Goal: Task Accomplishment & Management: Use online tool/utility

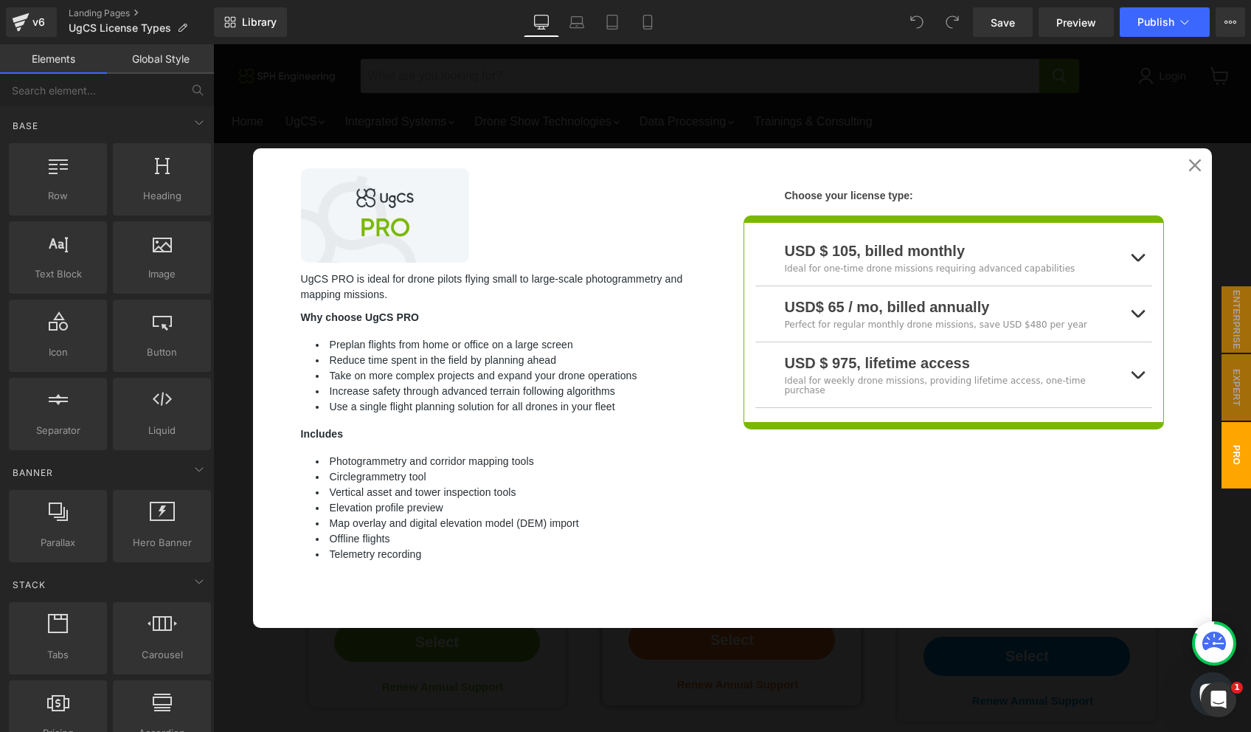
click at [1187, 116] on div at bounding box center [732, 388] width 1038 height 688
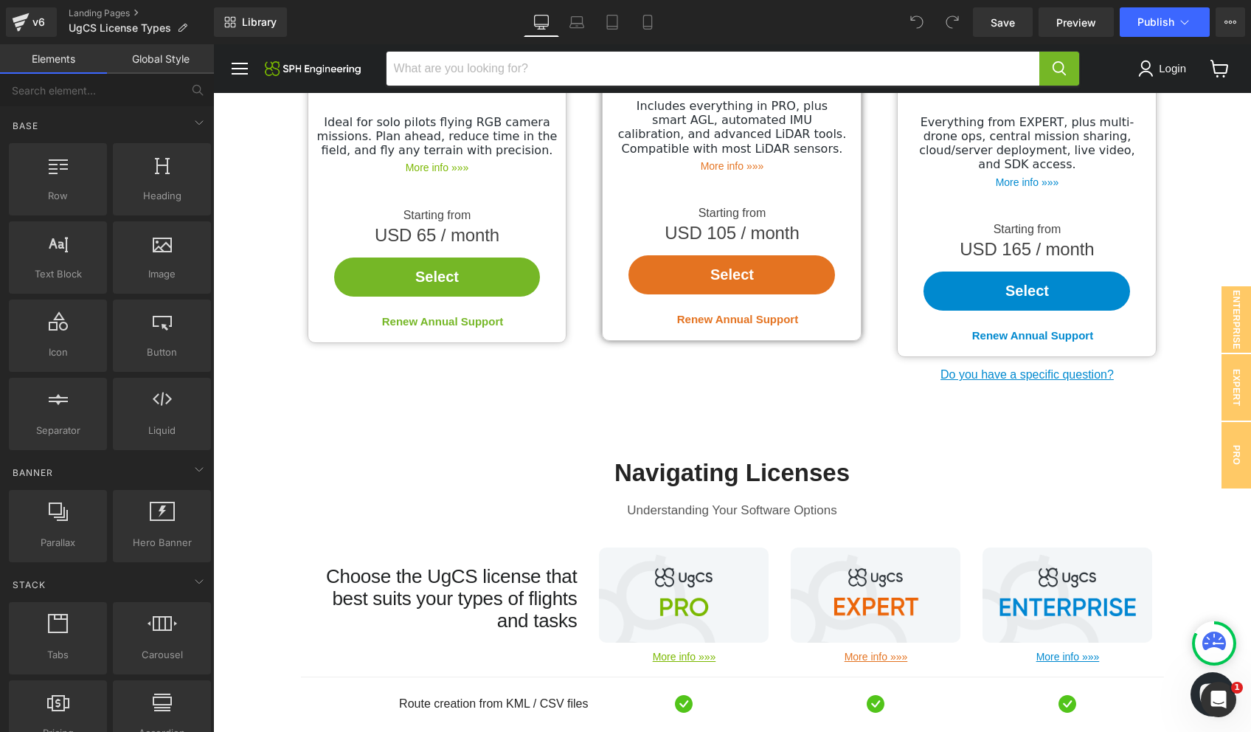
scroll to position [316, 0]
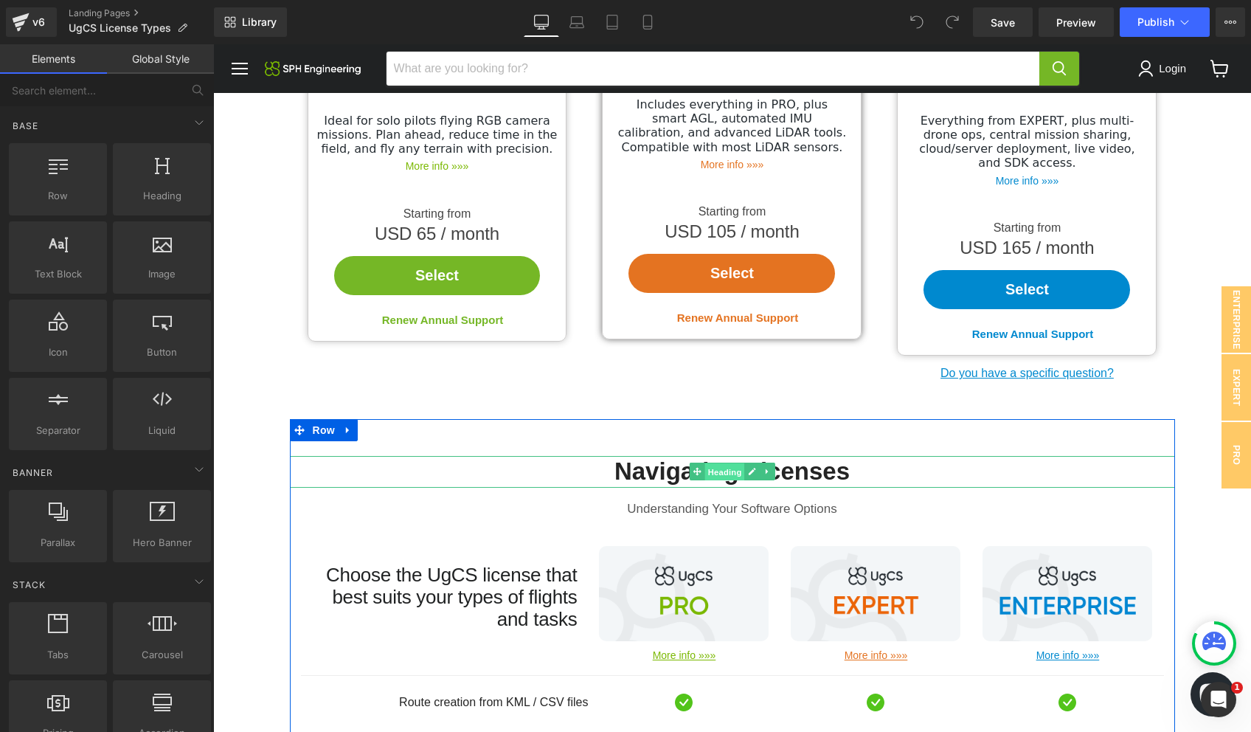
click at [733, 463] on span "Heading" at bounding box center [725, 472] width 40 height 18
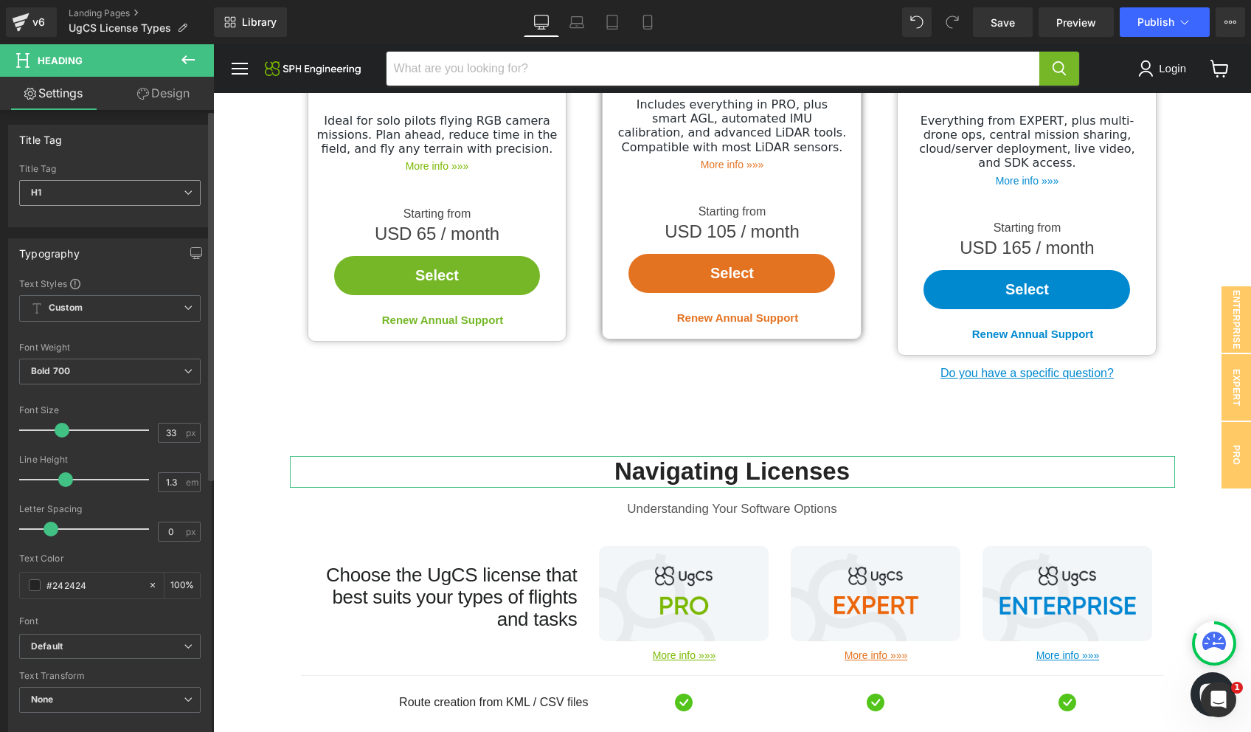
click at [184, 190] on icon at bounding box center [188, 192] width 9 height 9
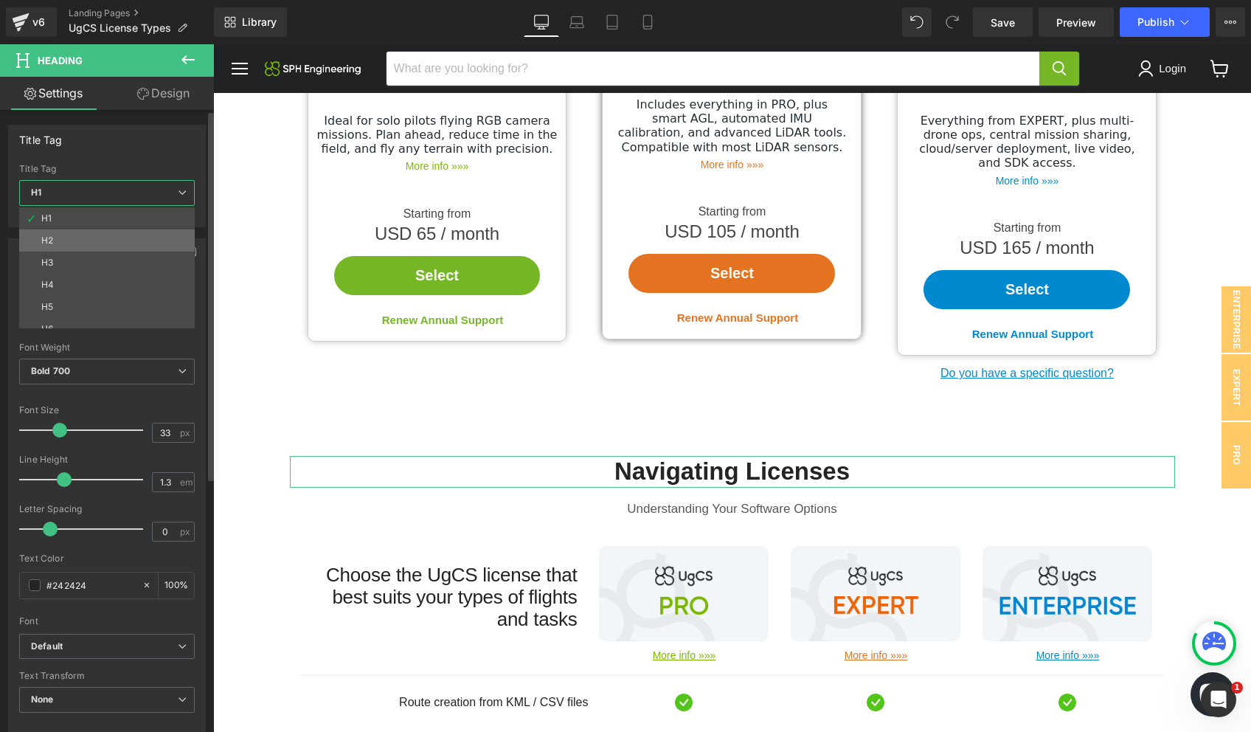
click at [134, 237] on li "H2" at bounding box center [110, 240] width 182 height 22
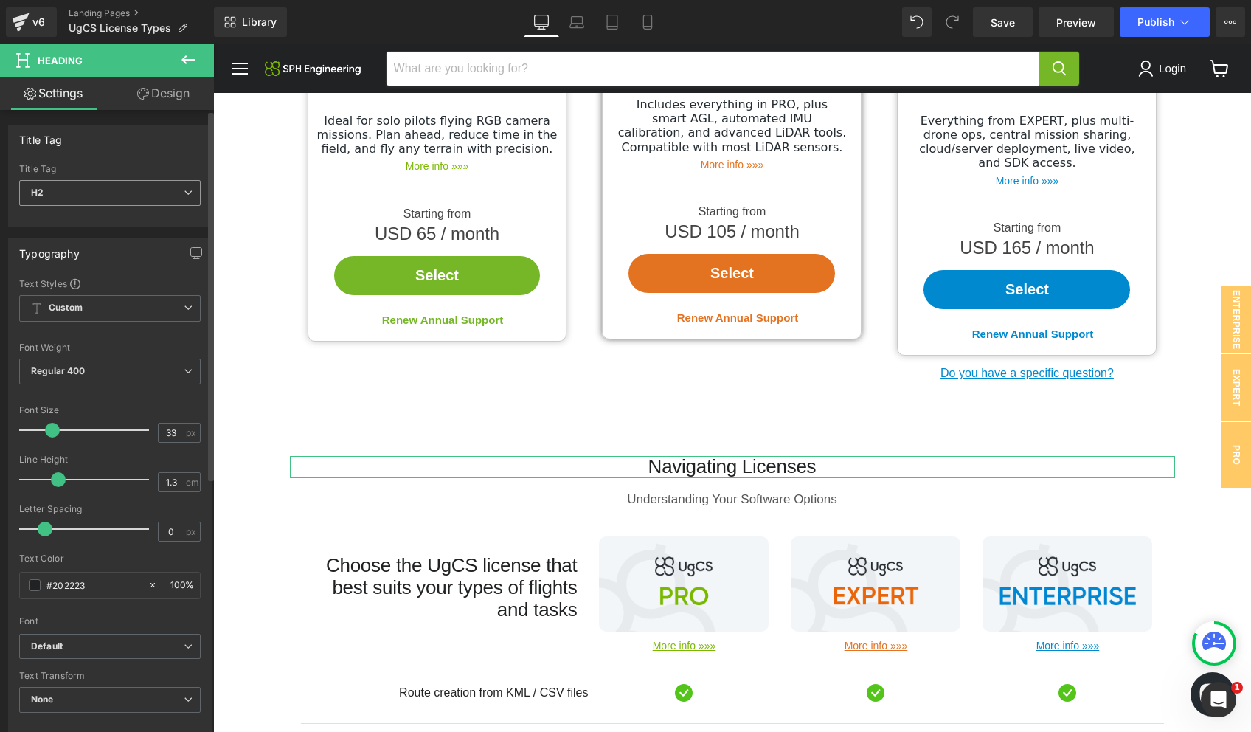
click at [105, 187] on span "H2" at bounding box center [109, 193] width 181 height 26
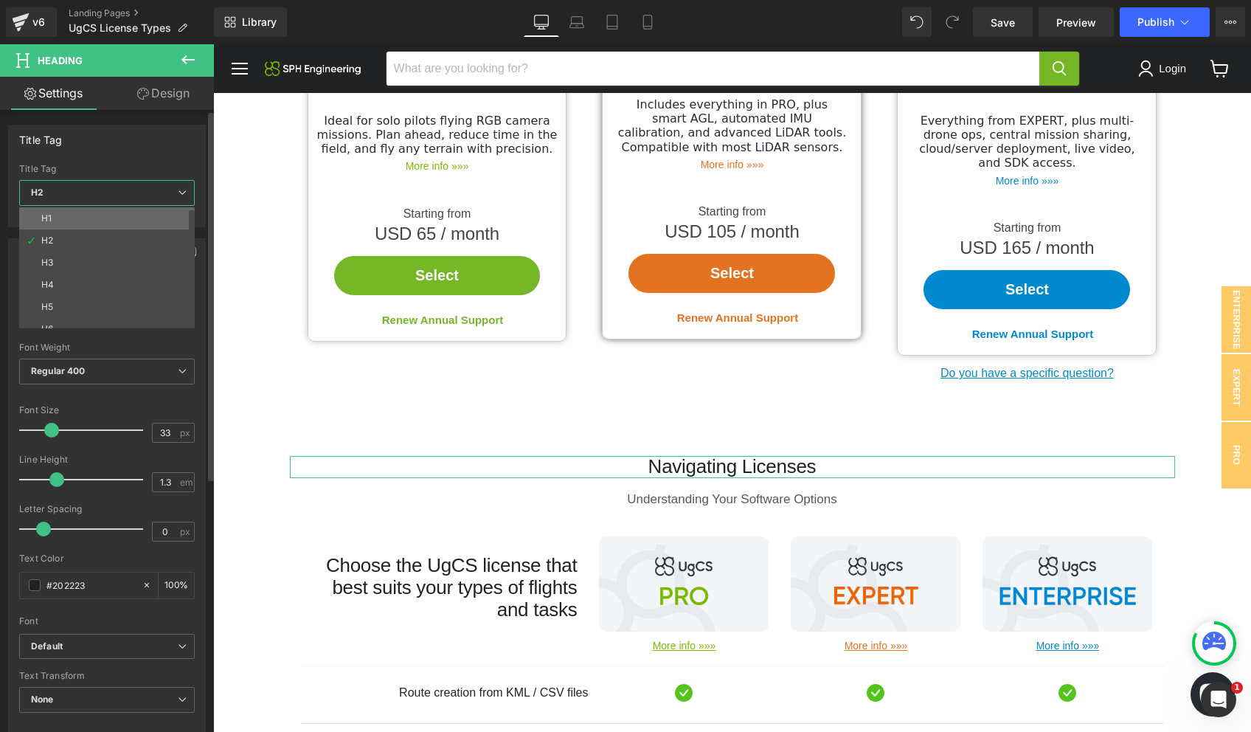
click at [83, 215] on li "H1" at bounding box center [110, 218] width 182 height 22
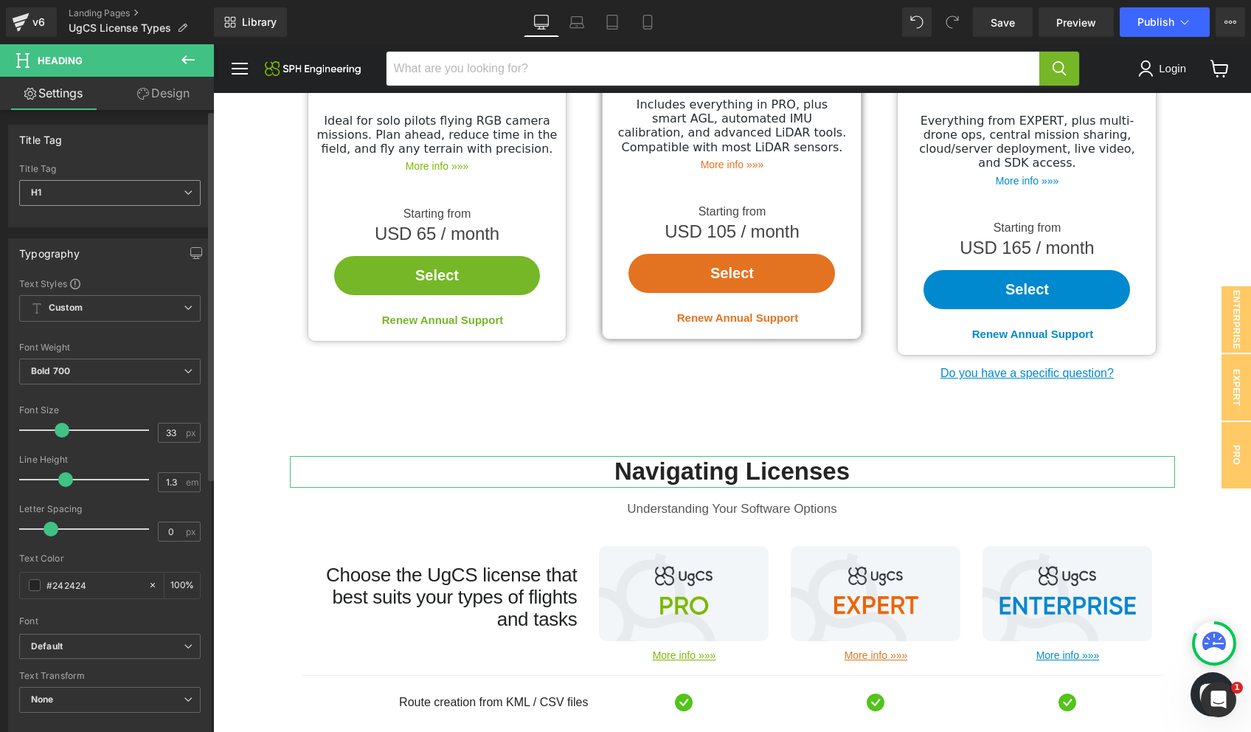
click at [87, 187] on span "H1" at bounding box center [109, 193] width 181 height 26
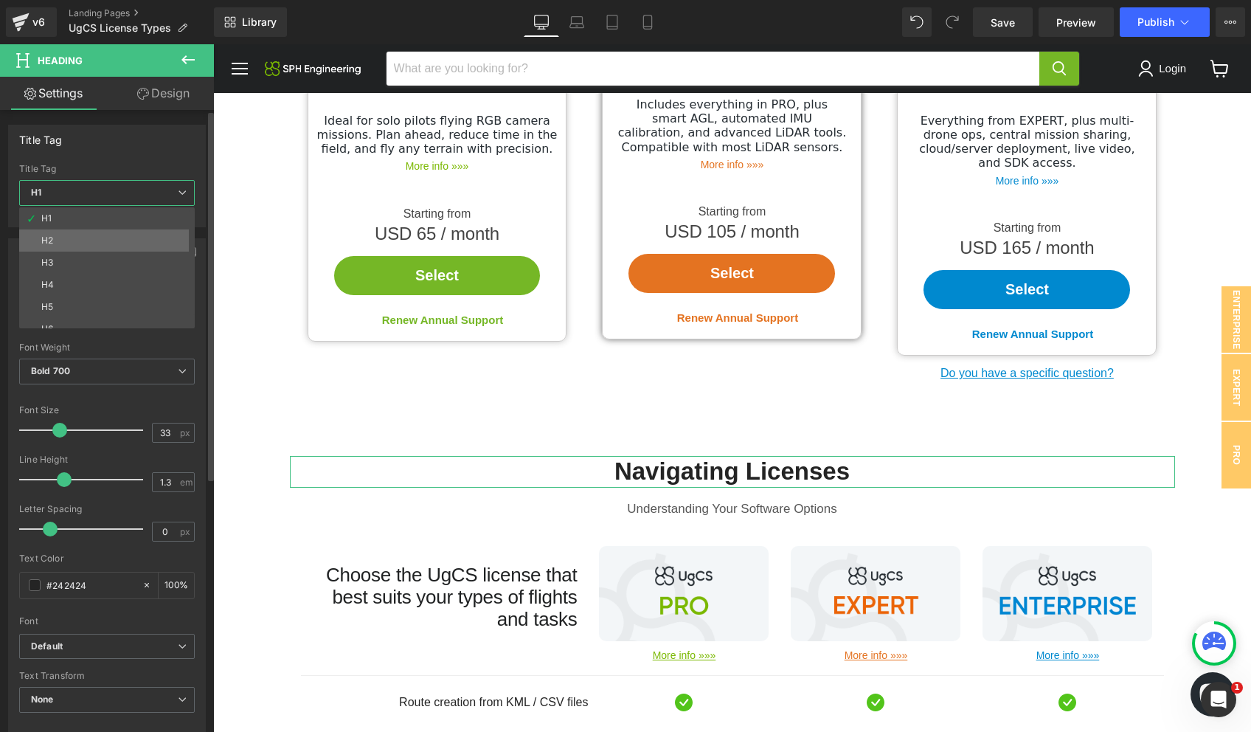
click at [75, 237] on li "H2" at bounding box center [110, 240] width 182 height 22
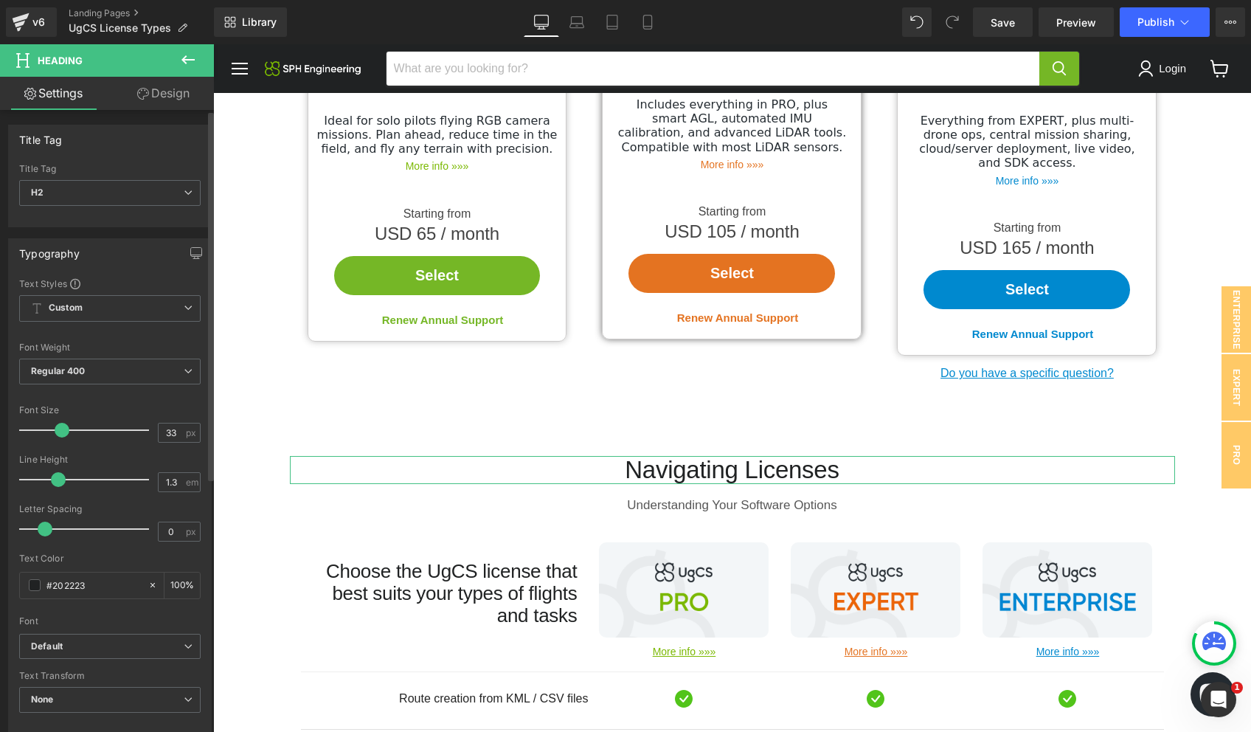
drag, startPoint x: 53, startPoint y: 431, endPoint x: 61, endPoint y: 433, distance: 8.4
click at [61, 433] on span at bounding box center [62, 430] width 15 height 15
click at [76, 377] on span "Regular 400" at bounding box center [109, 372] width 181 height 26
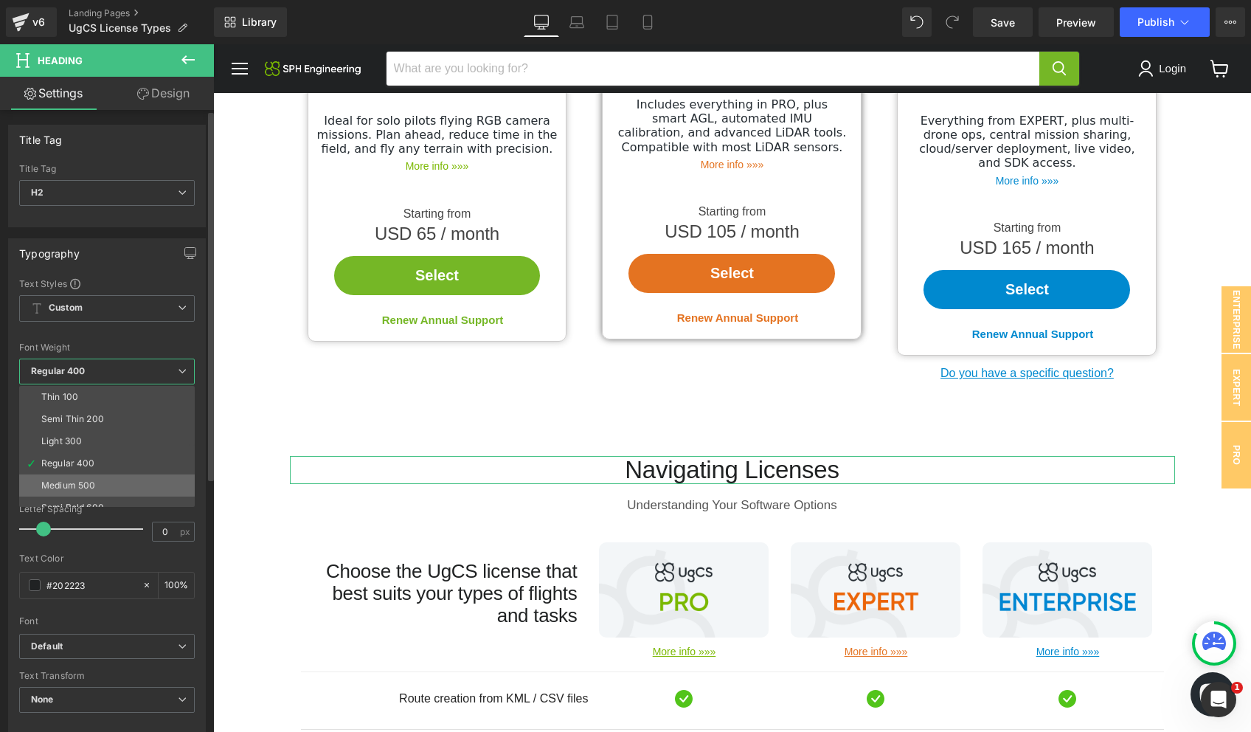
click at [67, 482] on div "Medium 500" at bounding box center [68, 485] width 54 height 10
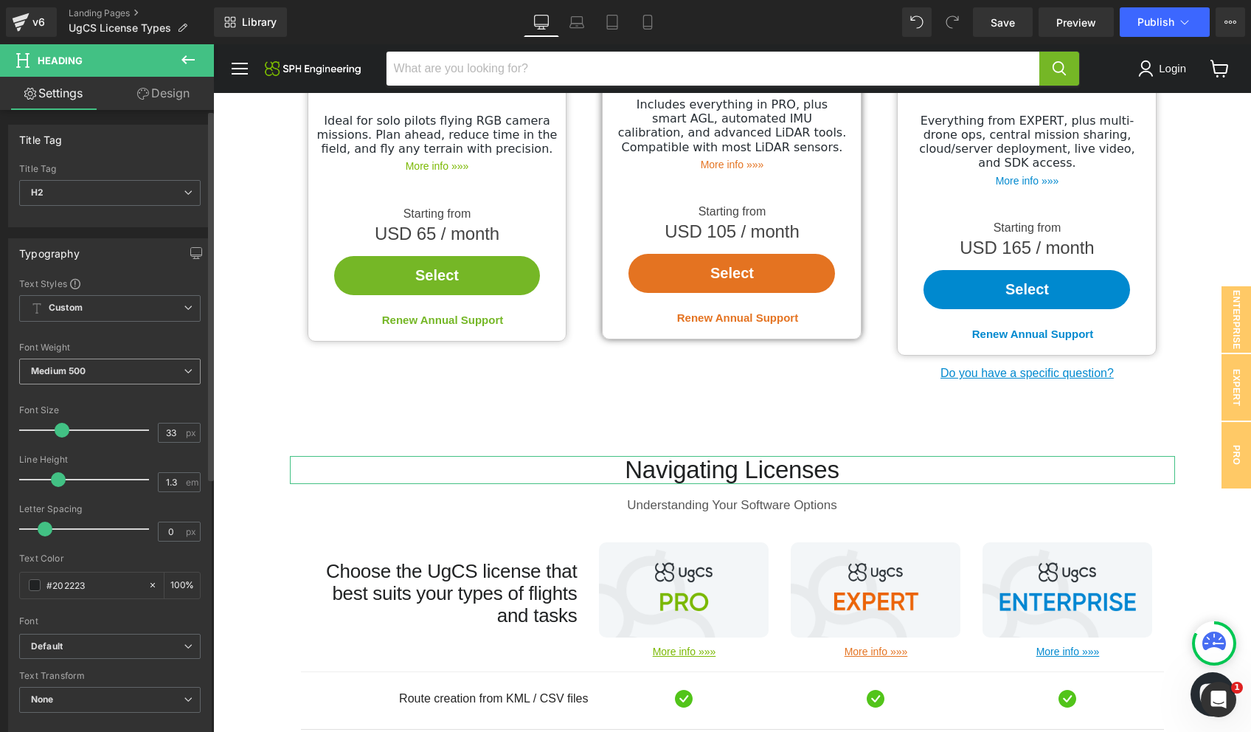
click at [77, 361] on span "Medium 500" at bounding box center [109, 372] width 181 height 26
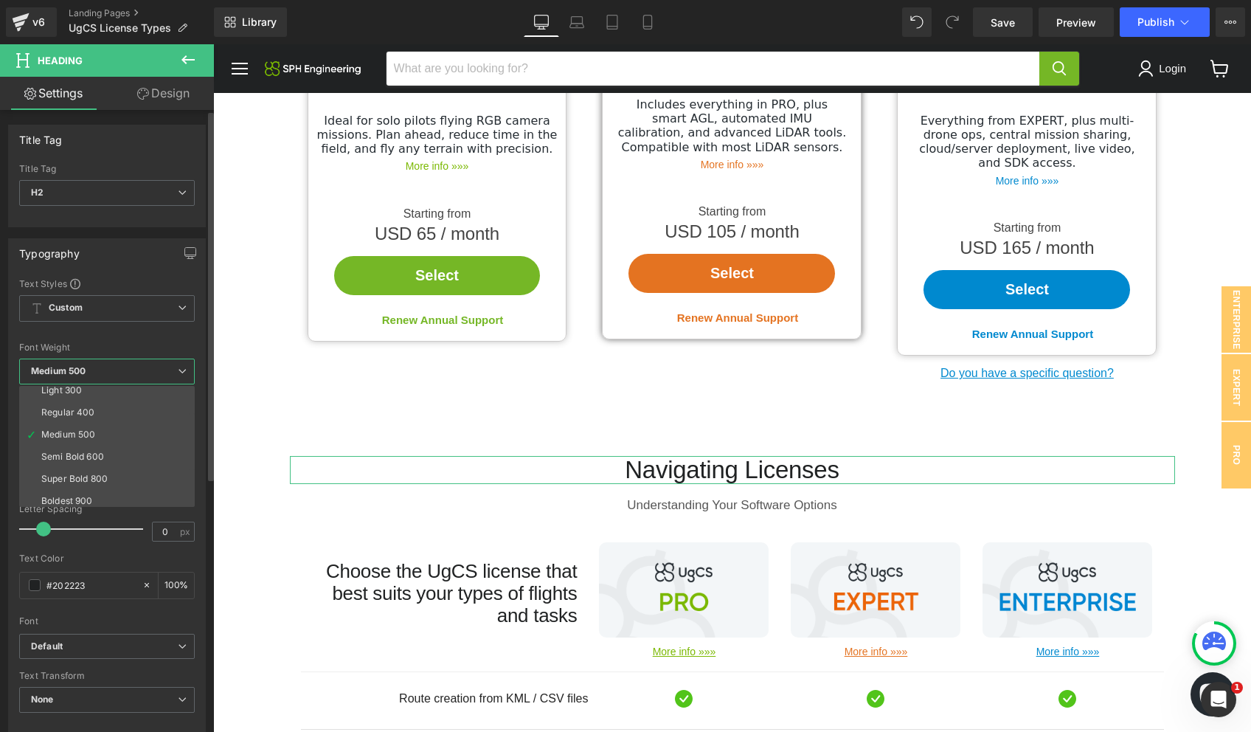
scroll to position [55, 0]
click at [99, 470] on div "Super Bold 800" at bounding box center [74, 475] width 66 height 10
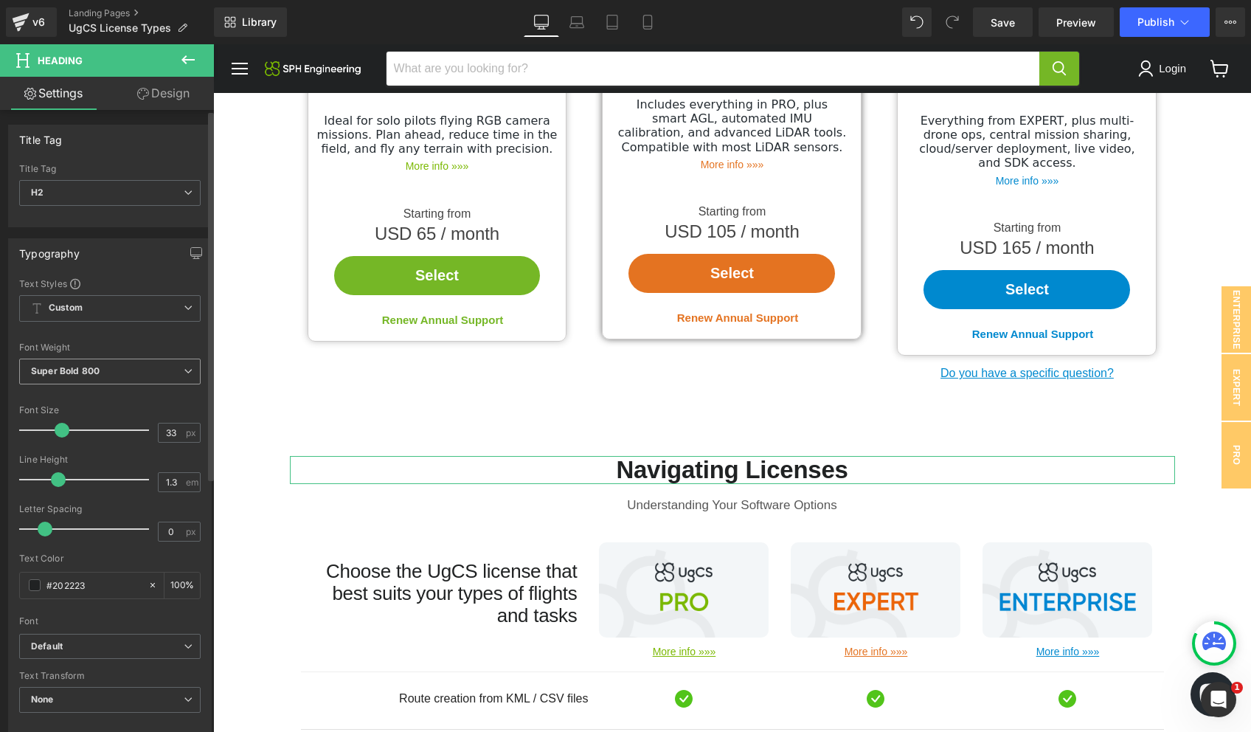
click at [103, 364] on span "Super Bold 800" at bounding box center [109, 372] width 181 height 26
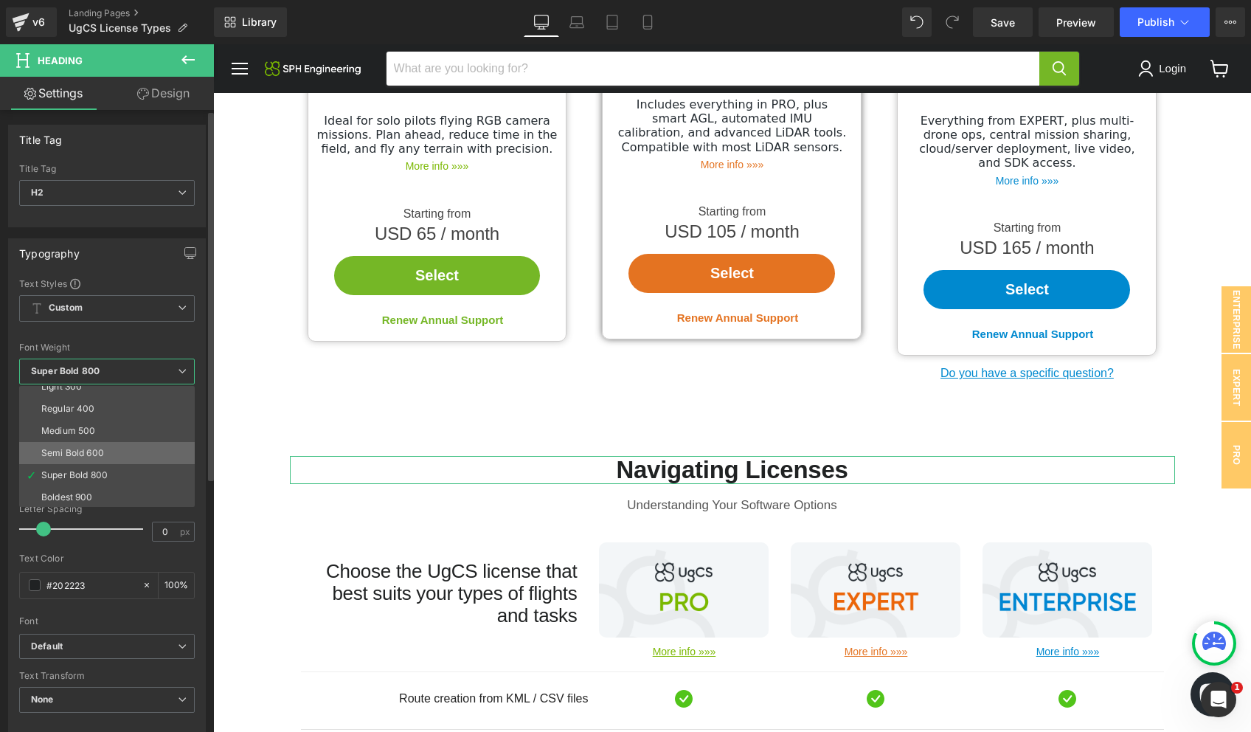
click at [83, 458] on li "Semi Bold 600" at bounding box center [110, 453] width 182 height 22
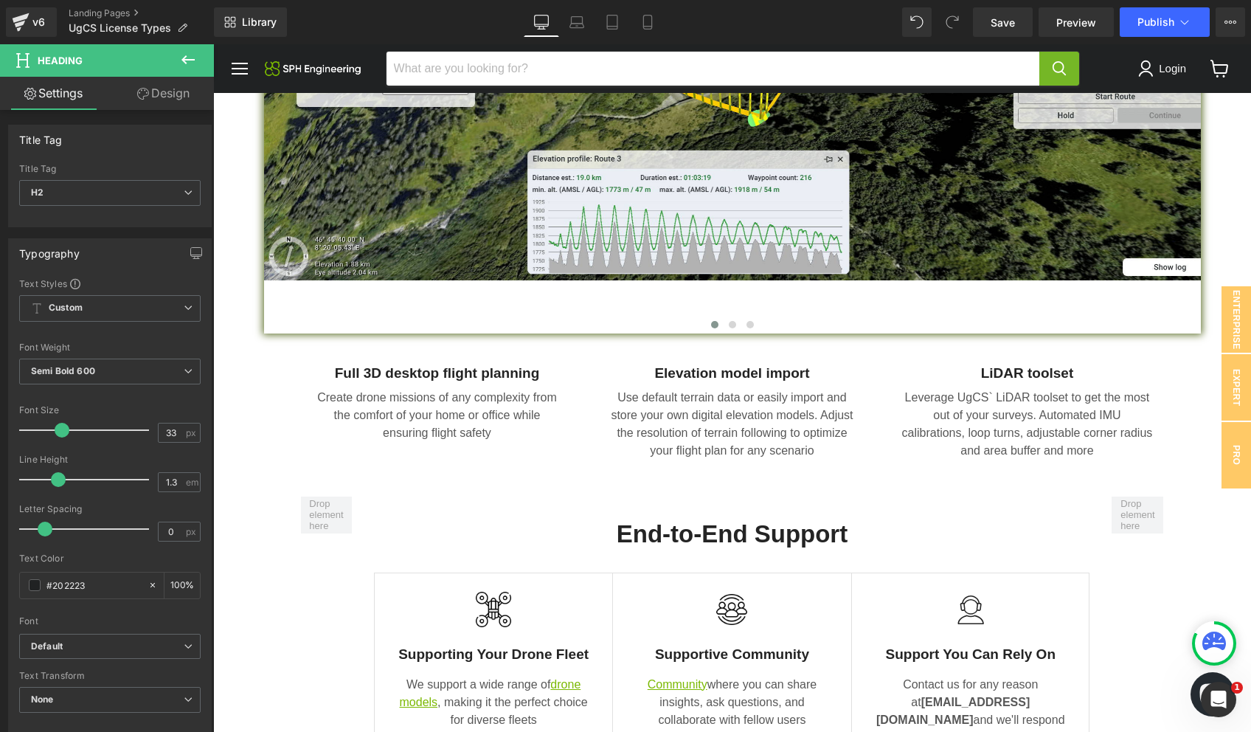
scroll to position [2665, 0]
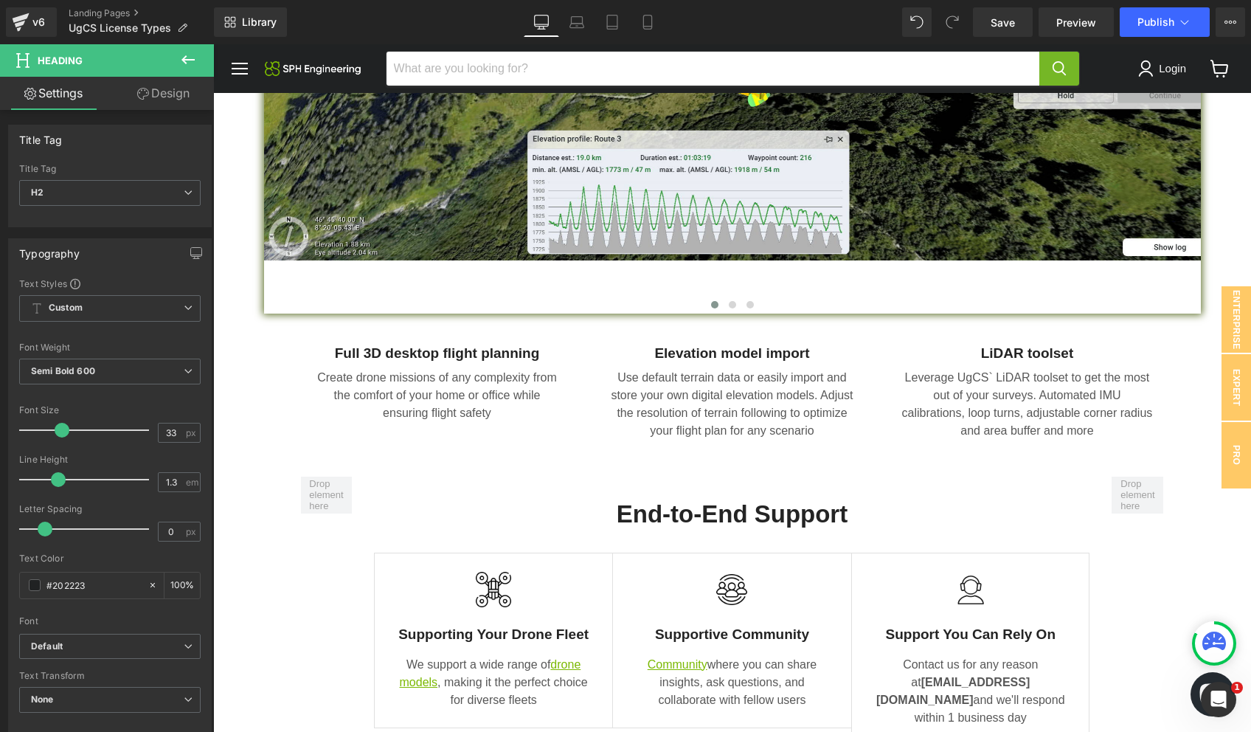
click at [435, 345] on div "Full 3D desktop flight planning Text Block" at bounding box center [437, 354] width 251 height 18
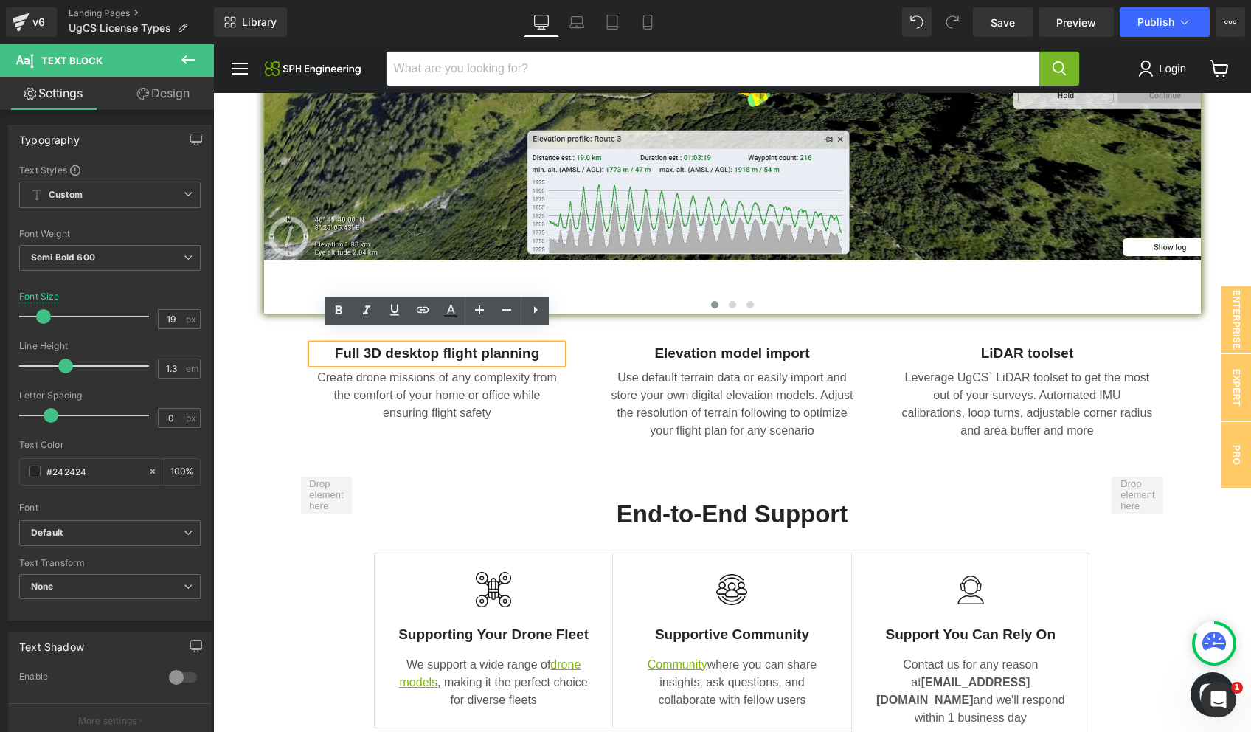
click at [697, 345] on span "Main content" at bounding box center [692, 354] width 15 height 18
click at [741, 347] on span "Text Block" at bounding box center [724, 354] width 49 height 18
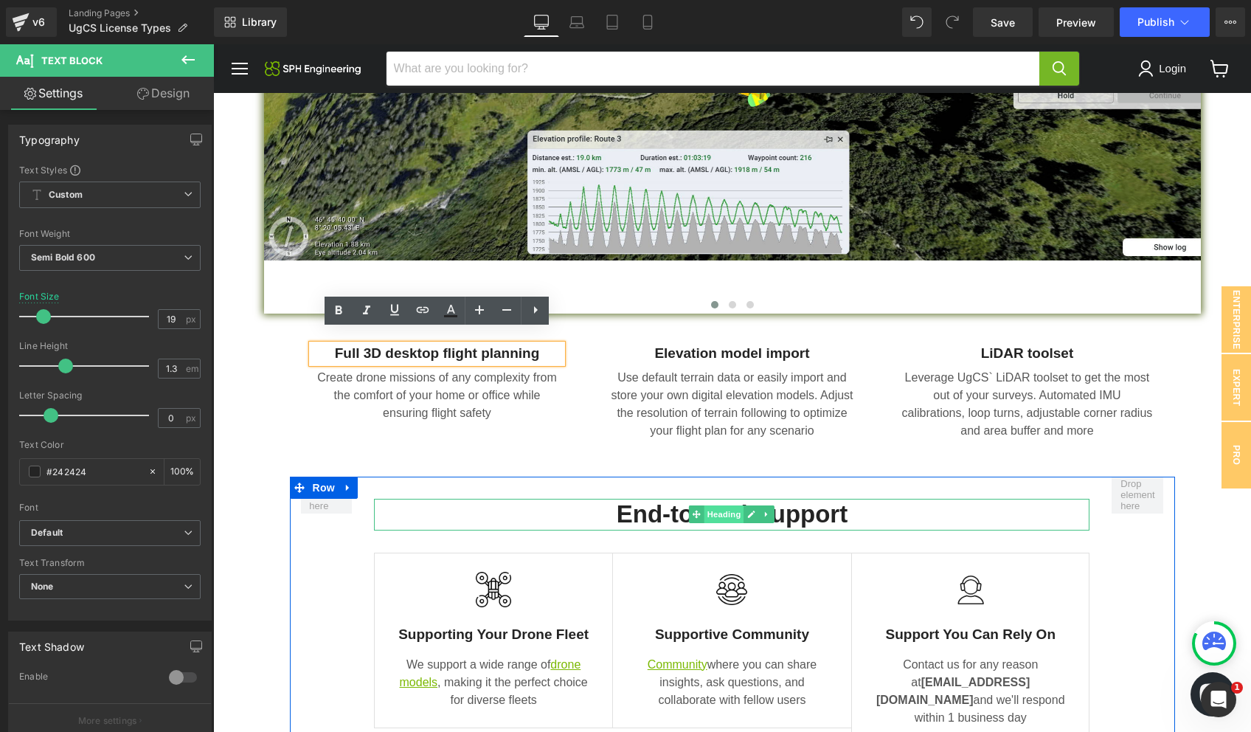
click at [722, 505] on span "Heading" at bounding box center [725, 514] width 40 height 18
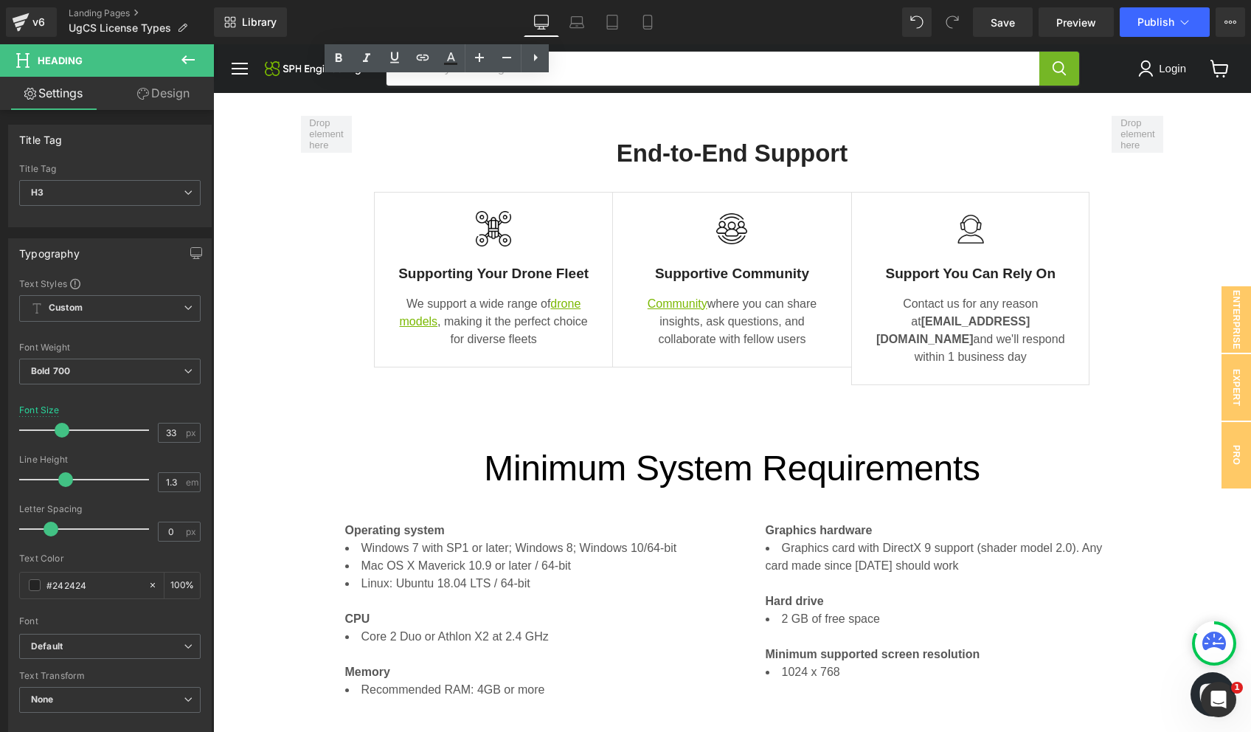
scroll to position [3103, 0]
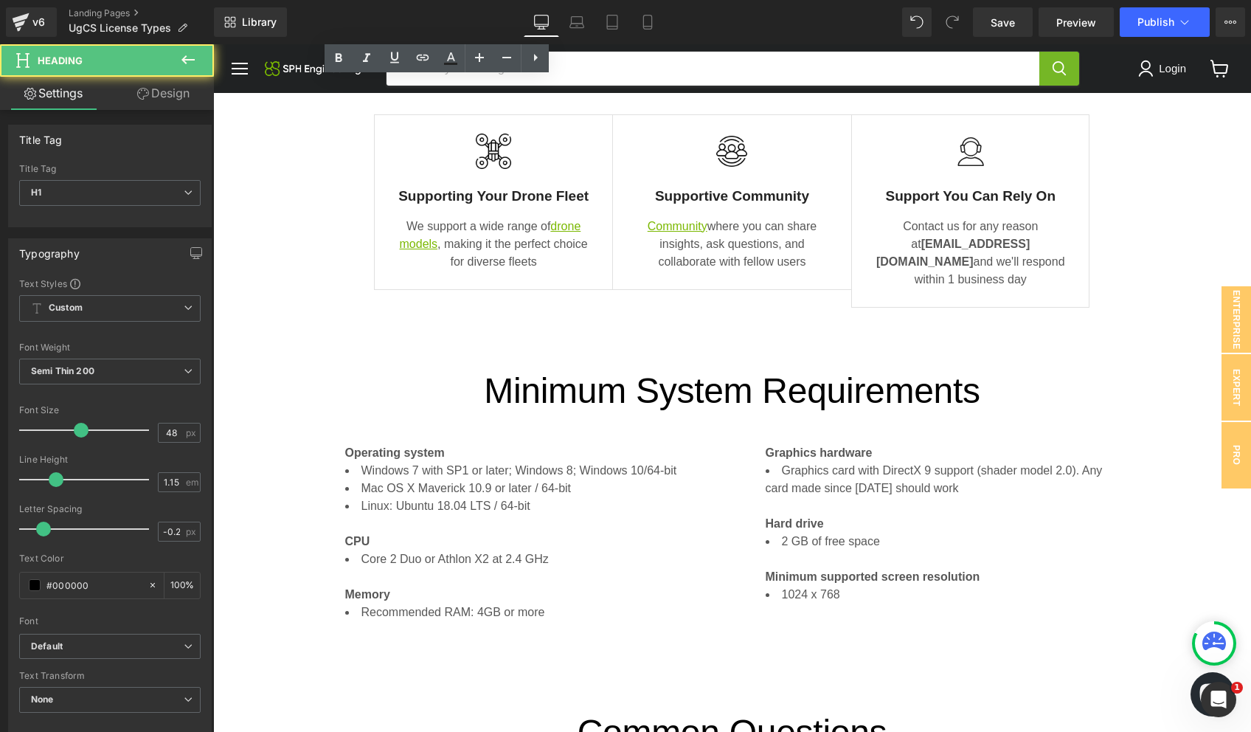
click at [713, 370] on h1 "Minimum System Requirements" at bounding box center [732, 390] width 1038 height 41
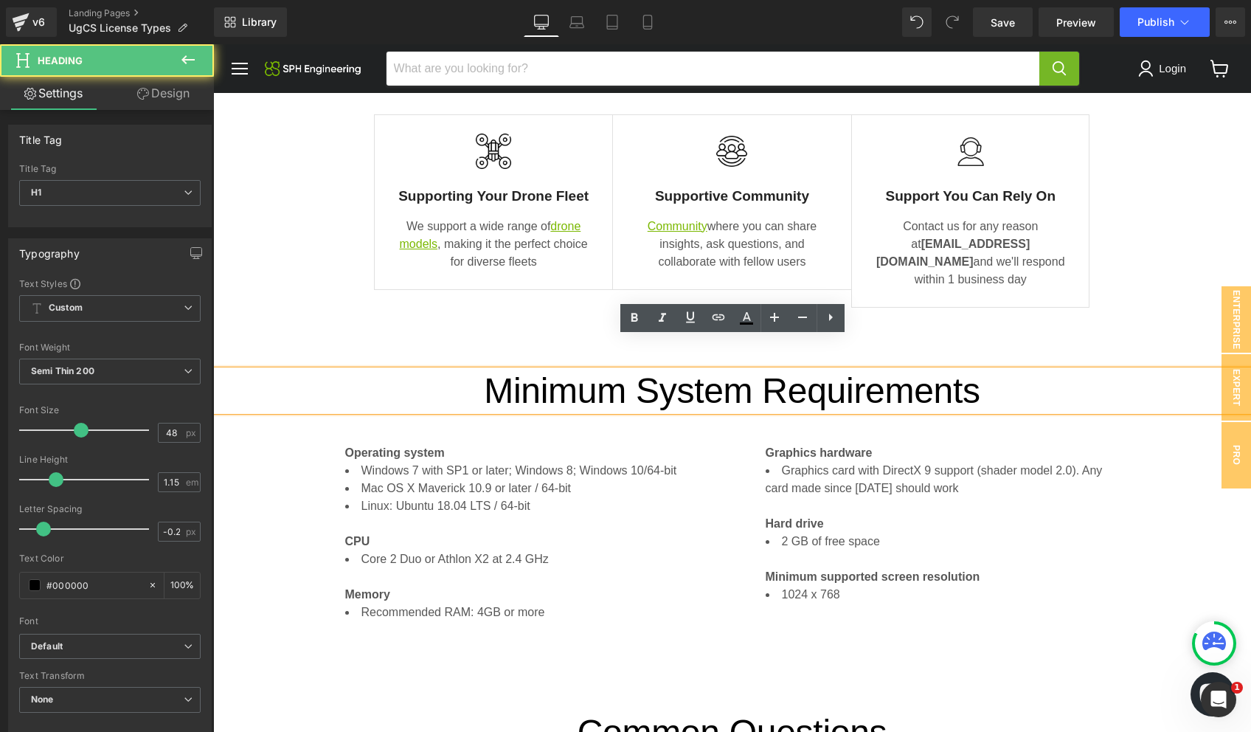
click at [718, 370] on h1 "Minimum System Requirements" at bounding box center [732, 390] width 1038 height 41
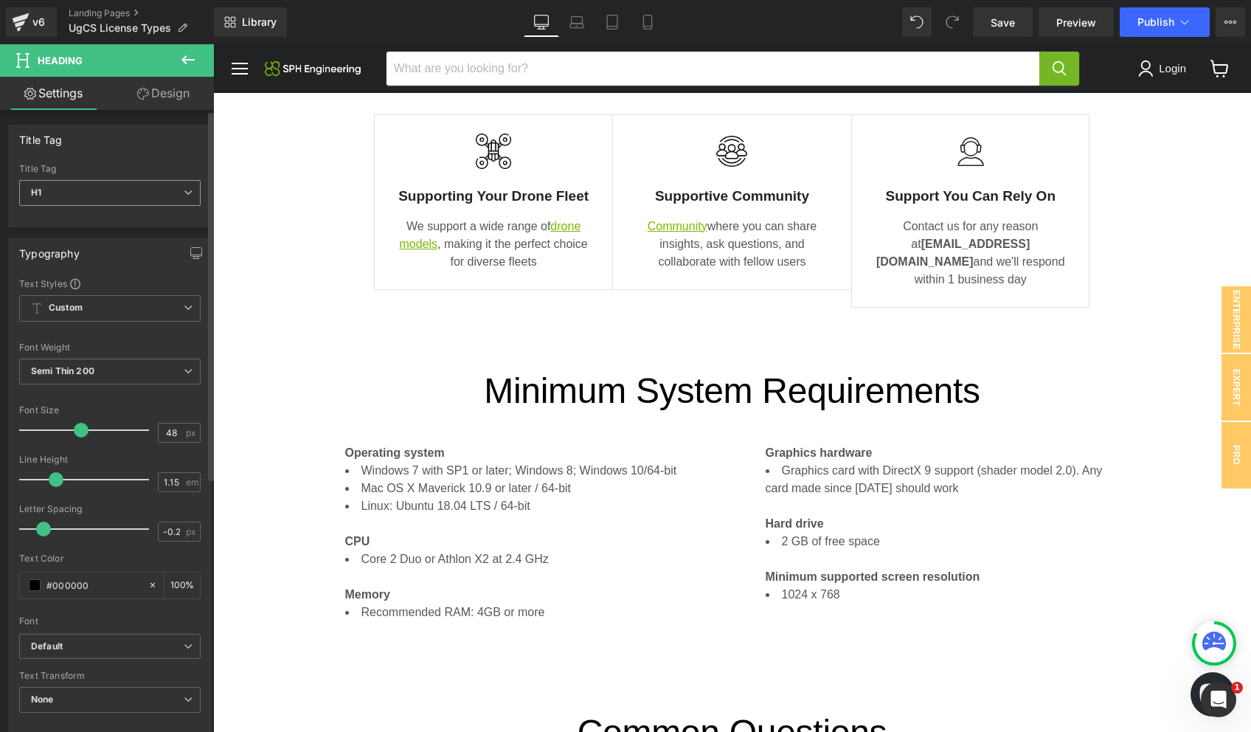
click at [173, 187] on span "H1" at bounding box center [109, 193] width 181 height 26
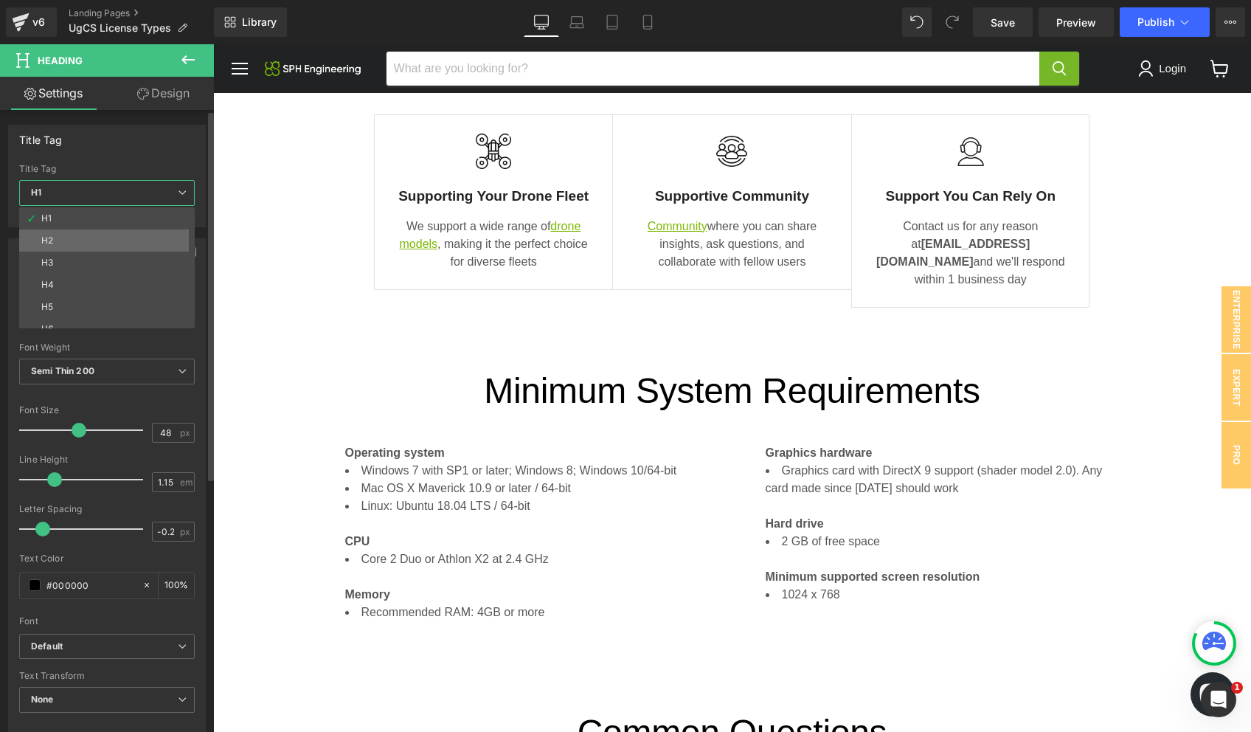
click at [131, 235] on li "H2" at bounding box center [110, 240] width 182 height 22
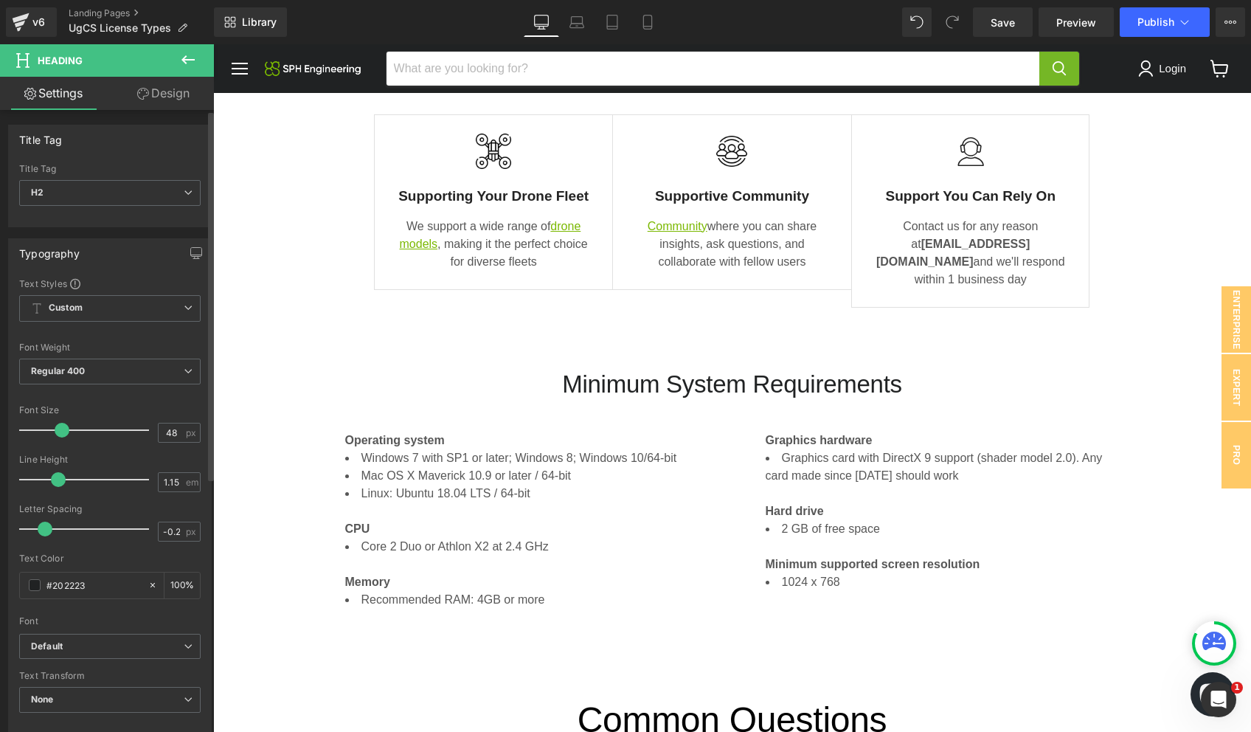
drag, startPoint x: 53, startPoint y: 431, endPoint x: 62, endPoint y: 432, distance: 8.9
click at [62, 432] on span at bounding box center [62, 430] width 15 height 15
click at [75, 369] on b "Regular 400" at bounding box center [58, 370] width 55 height 11
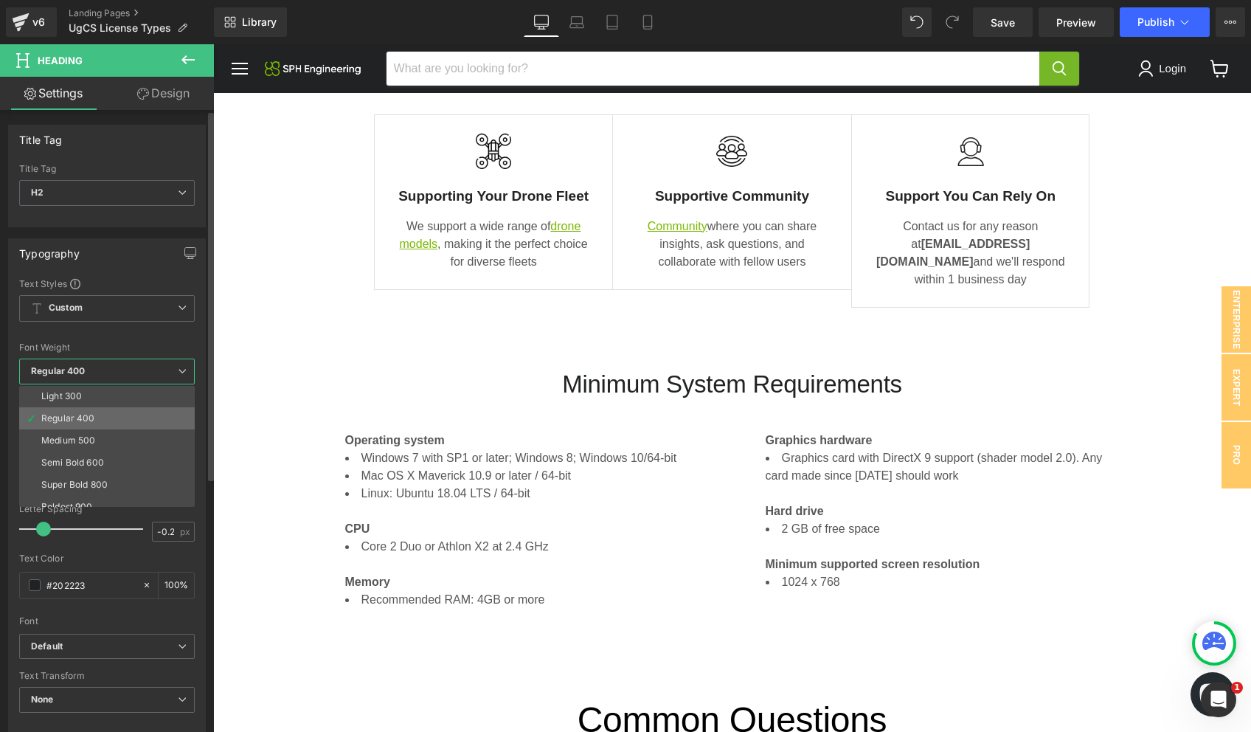
scroll to position [47, 0]
click at [78, 455] on div "Semi Bold 600" at bounding box center [72, 460] width 63 height 10
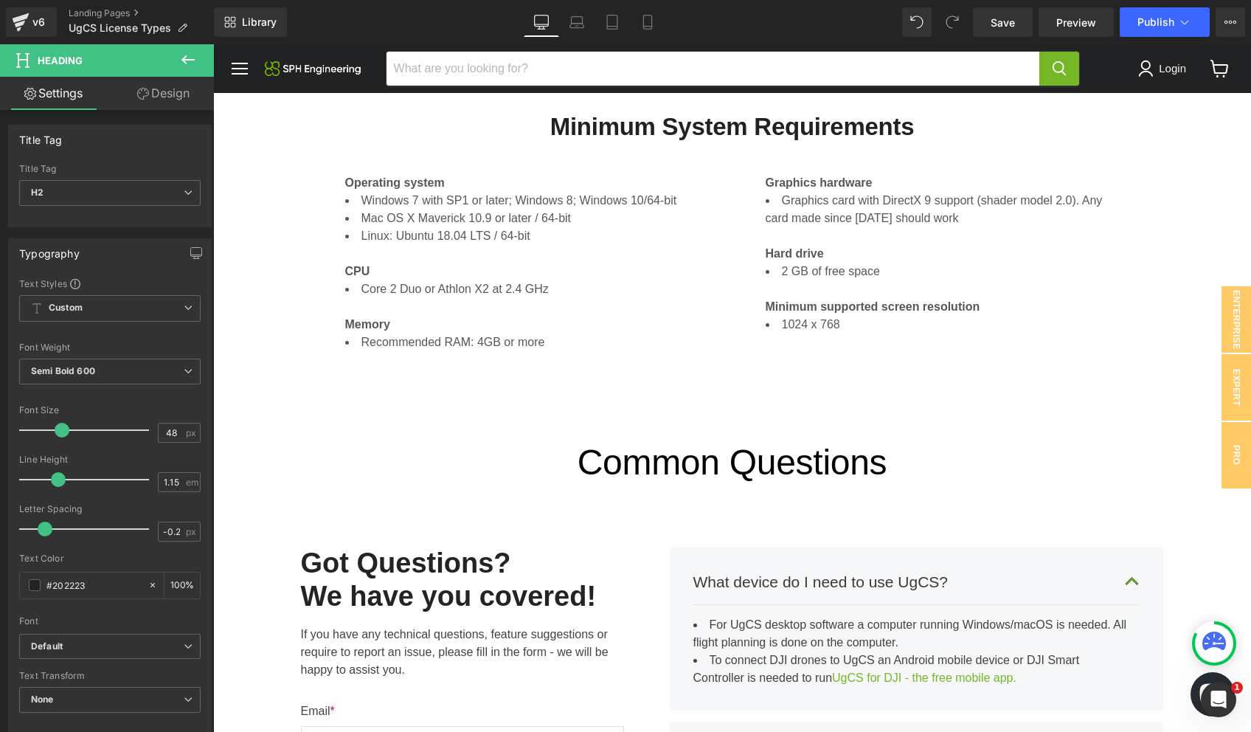
scroll to position [3369, 0]
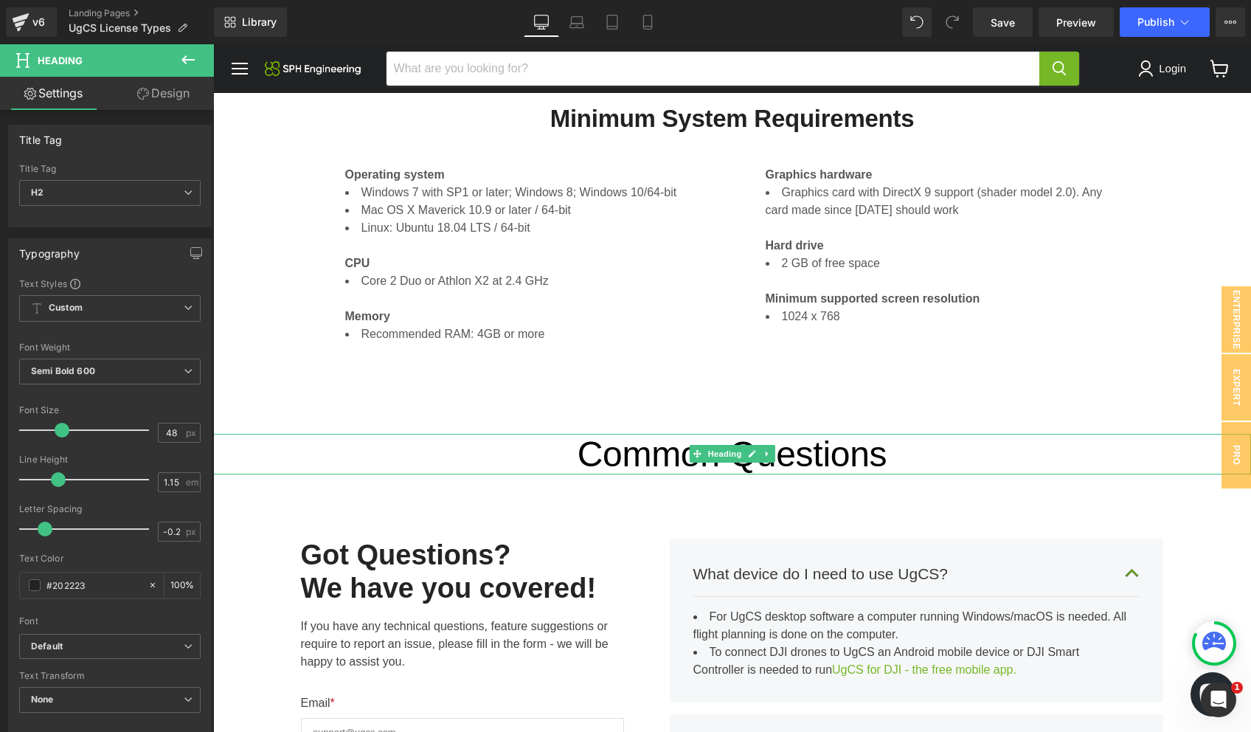
click at [689, 445] on span "Main content" at bounding box center [696, 454] width 15 height 18
click at [151, 195] on span "H1" at bounding box center [109, 193] width 181 height 26
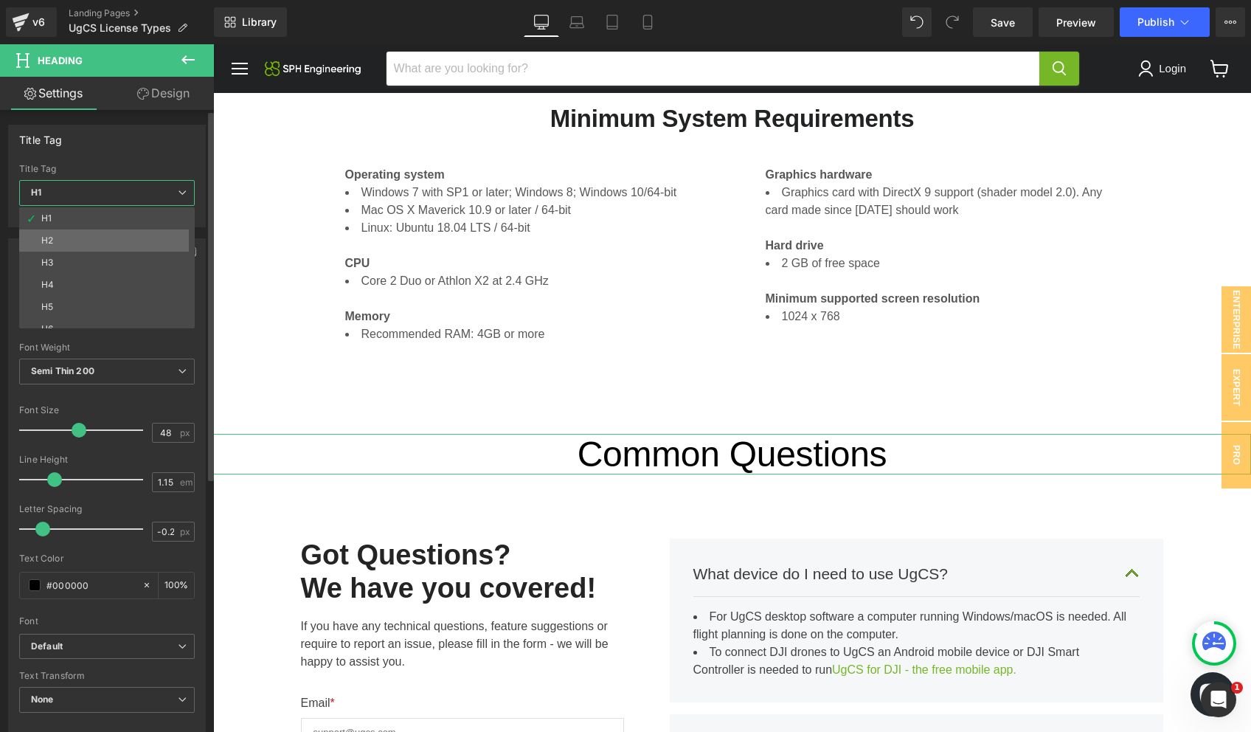
click at [127, 235] on li "H2" at bounding box center [110, 240] width 182 height 22
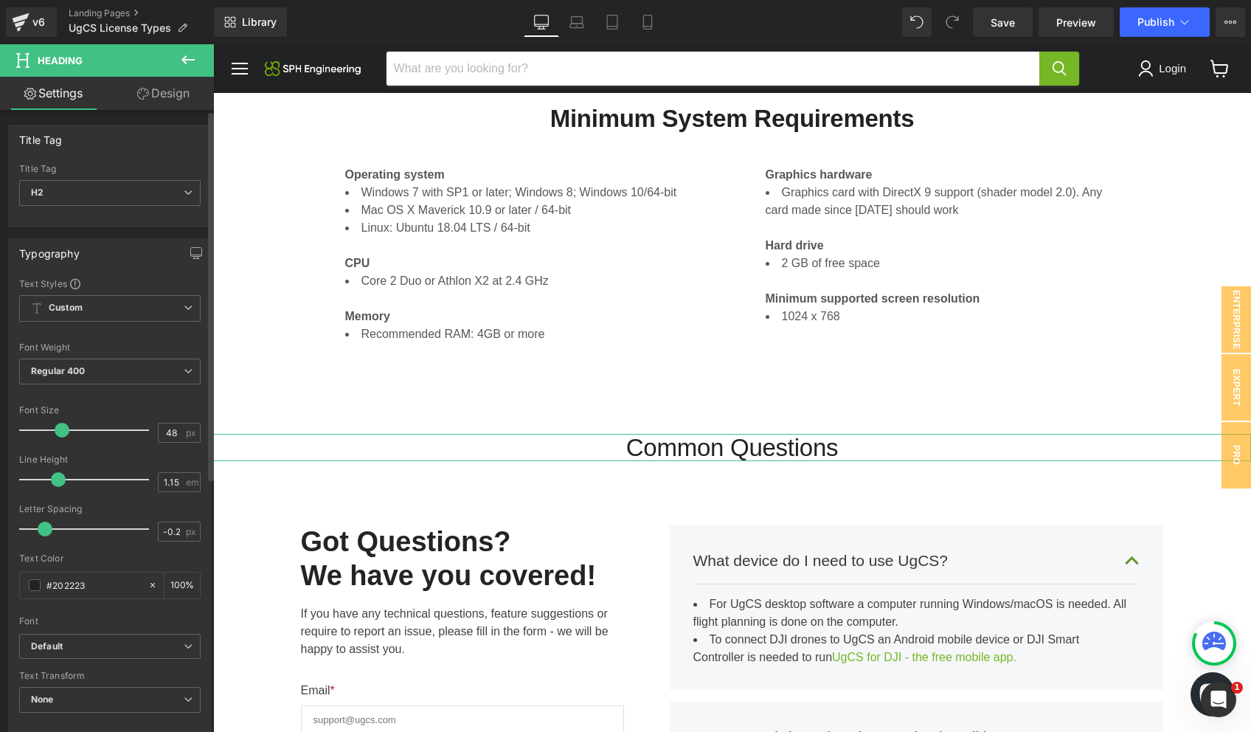
drag, startPoint x: 51, startPoint y: 425, endPoint x: 60, endPoint y: 423, distance: 9.0
click at [60, 423] on span at bounding box center [62, 430] width 15 height 15
click at [77, 371] on b "Regular 400" at bounding box center [58, 370] width 55 height 11
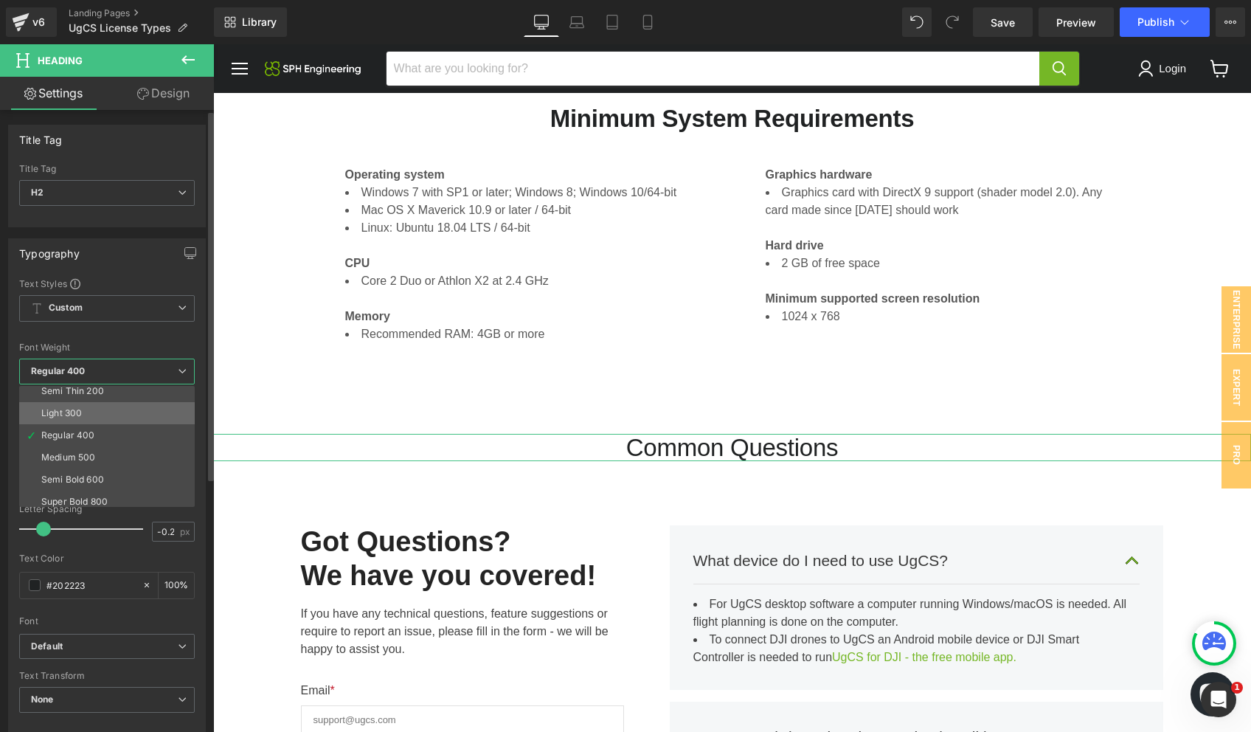
scroll to position [43, 0]
click at [72, 462] on div "Semi Bold 600" at bounding box center [72, 465] width 63 height 10
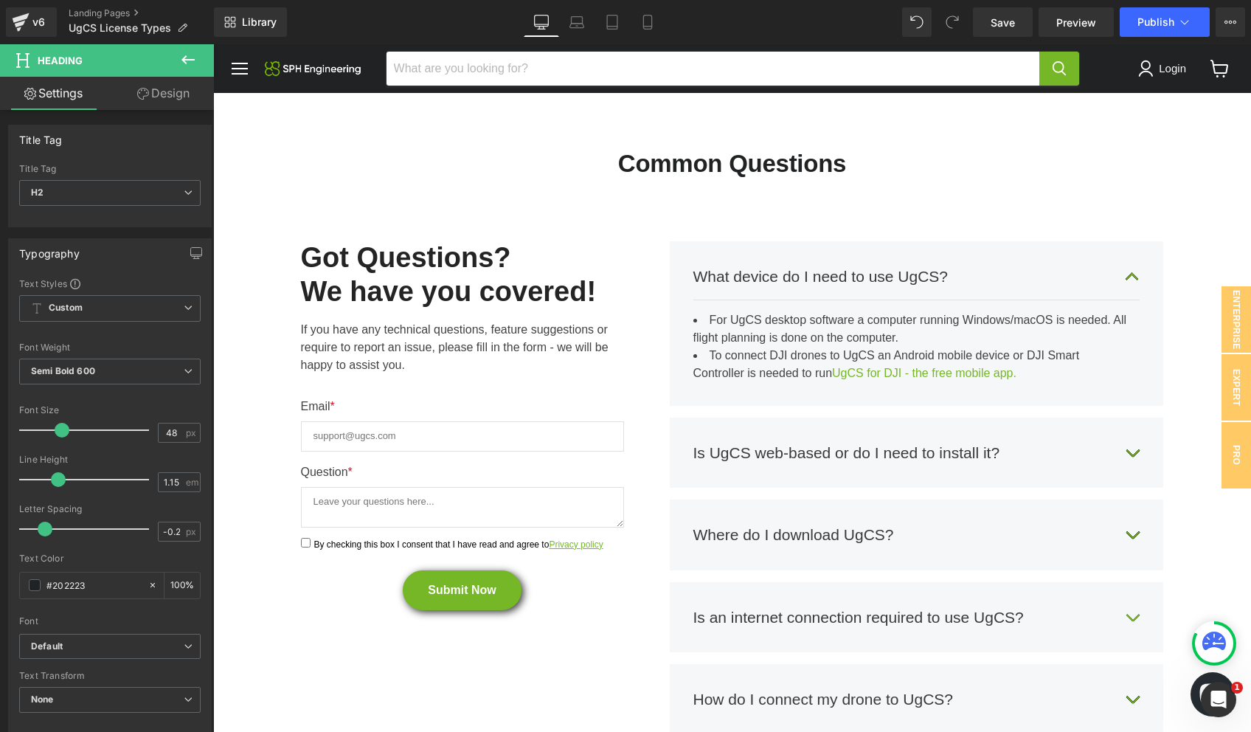
scroll to position [3637, 0]
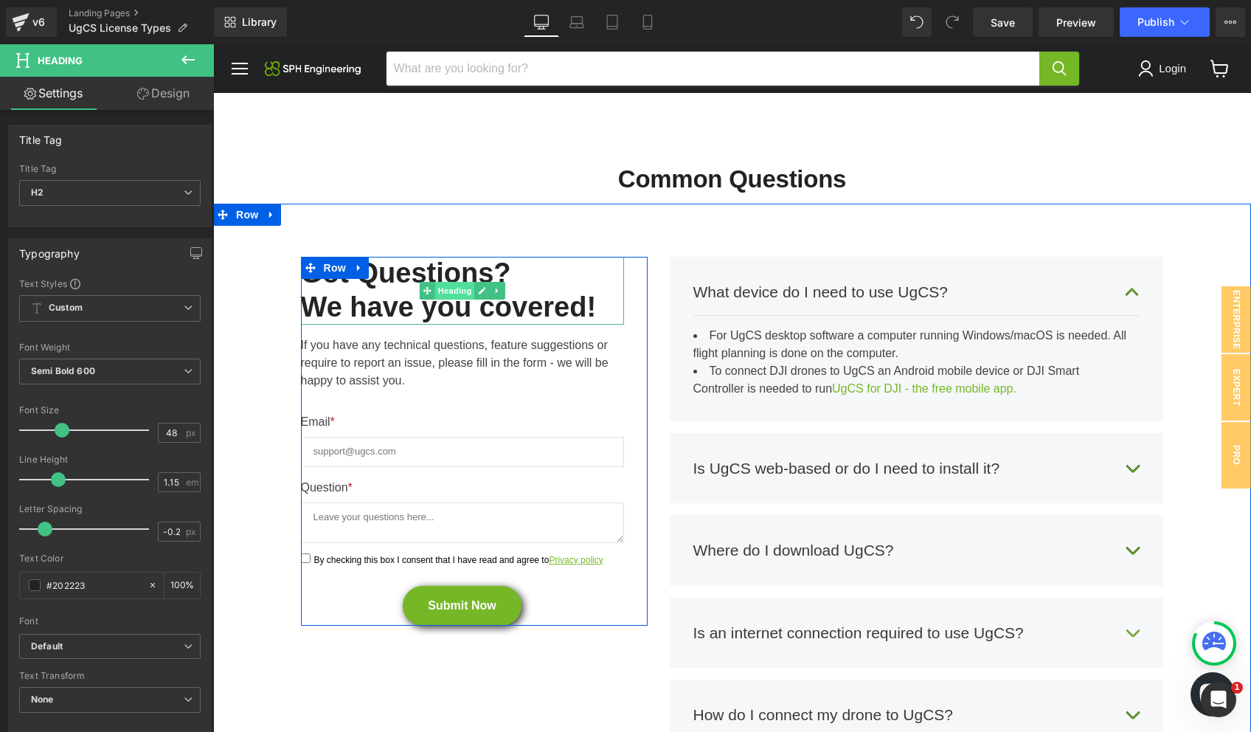
click at [435, 282] on span "Heading" at bounding box center [455, 291] width 40 height 18
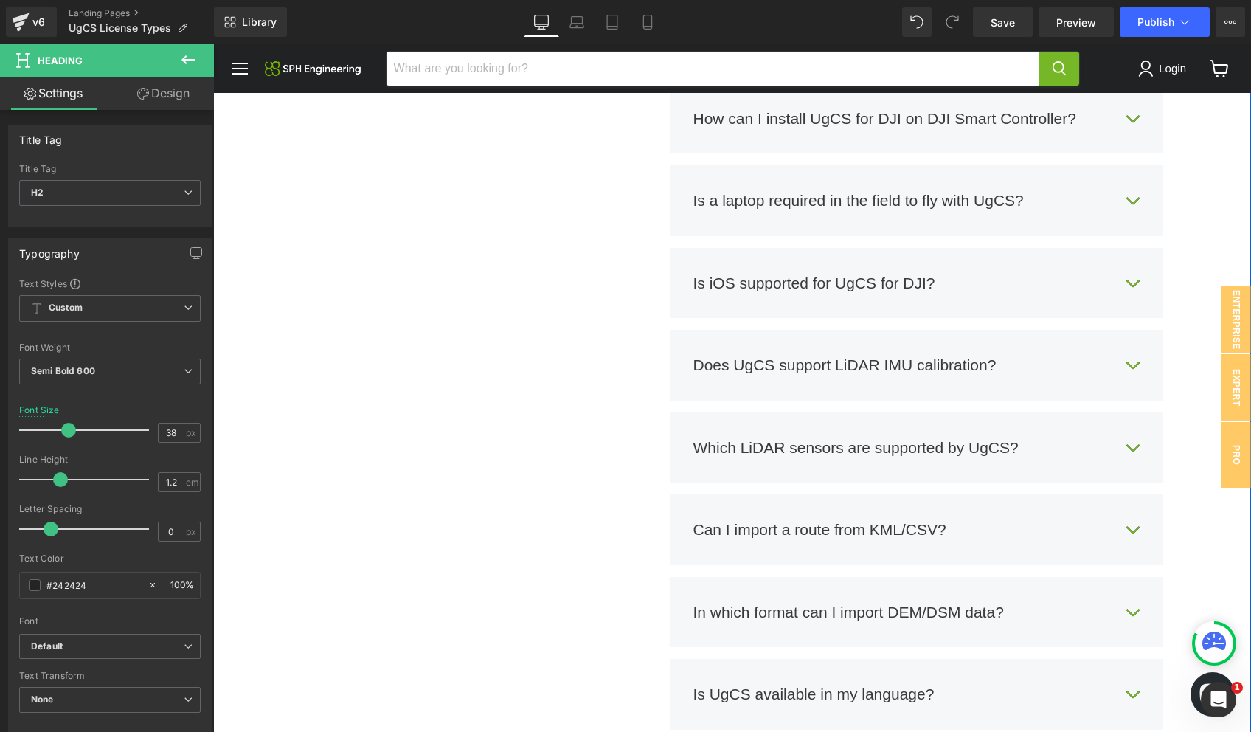
scroll to position [4618, 0]
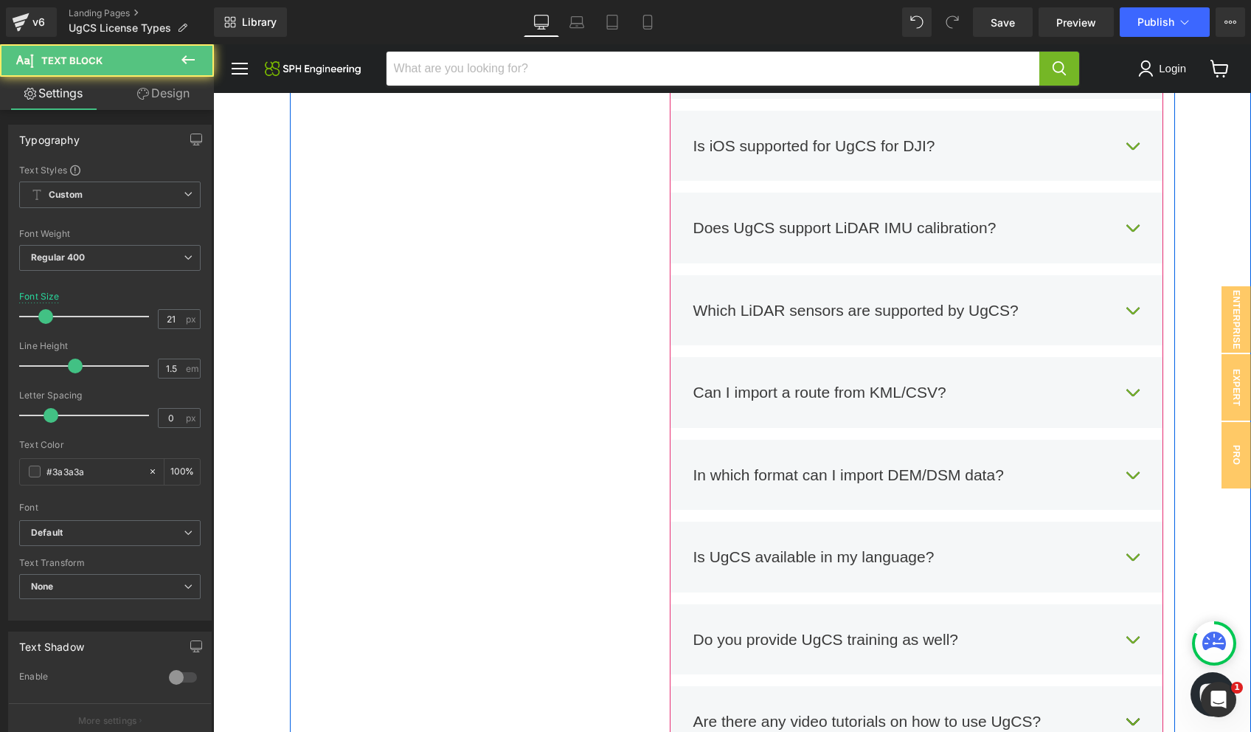
click at [778, 381] on div "Can I import a route from KML/CSV?" at bounding box center [902, 393] width 418 height 24
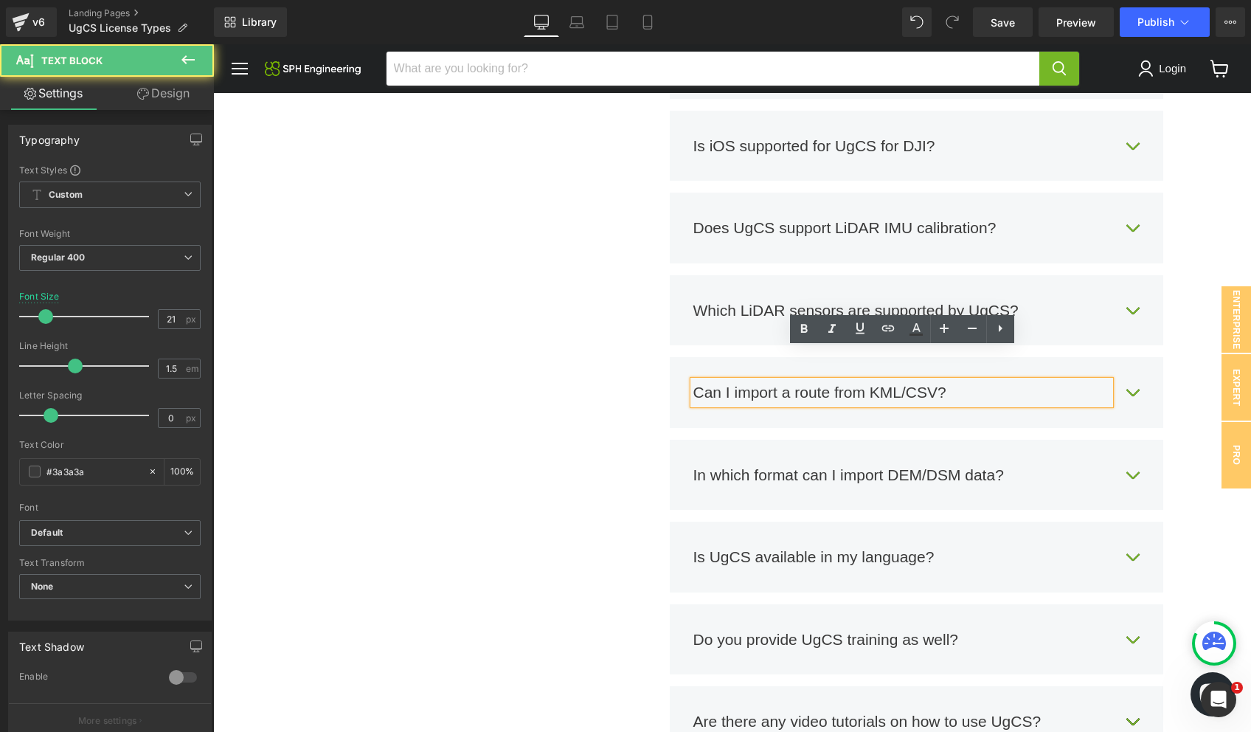
click at [890, 381] on div "Can I import a route from KML/CSV?" at bounding box center [902, 393] width 418 height 24
click at [525, 314] on div "Got Questions? We have you covered! Heading If you have any technical questions…" at bounding box center [732, 255] width 885 height 2003
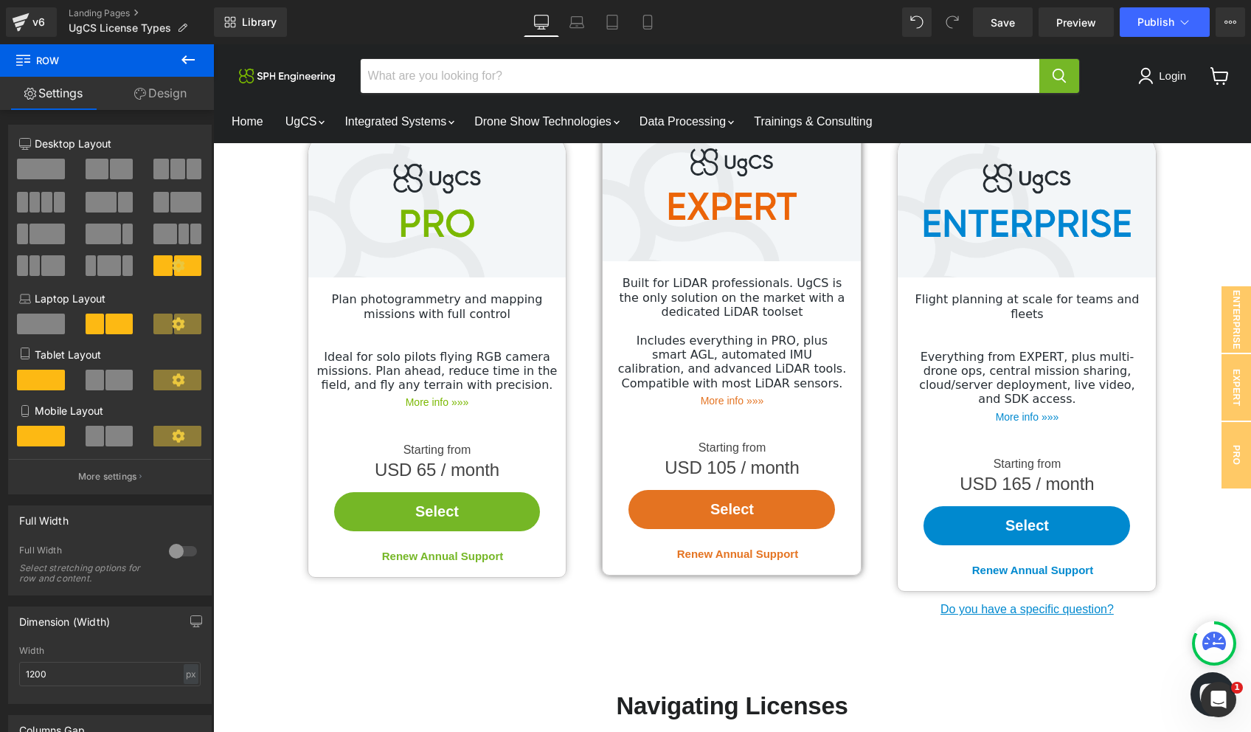
scroll to position [0, 0]
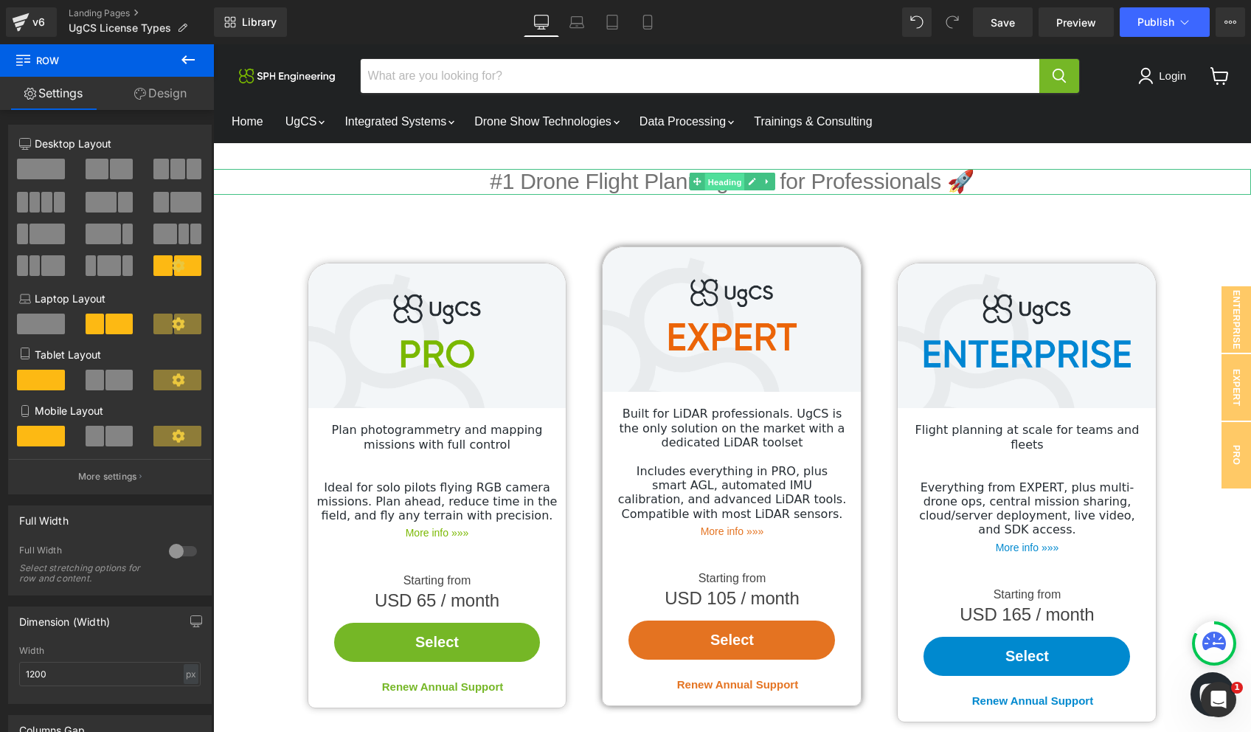
click at [727, 182] on span "Heading" at bounding box center [725, 182] width 40 height 18
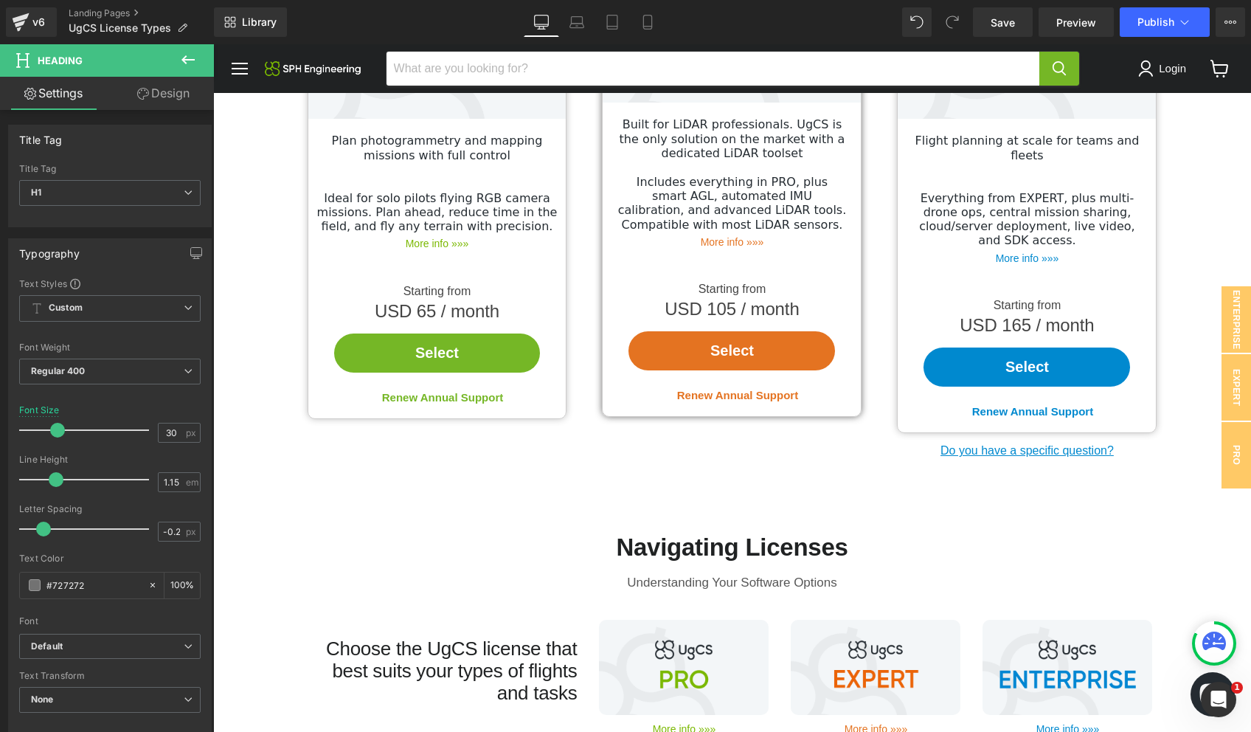
scroll to position [316, 0]
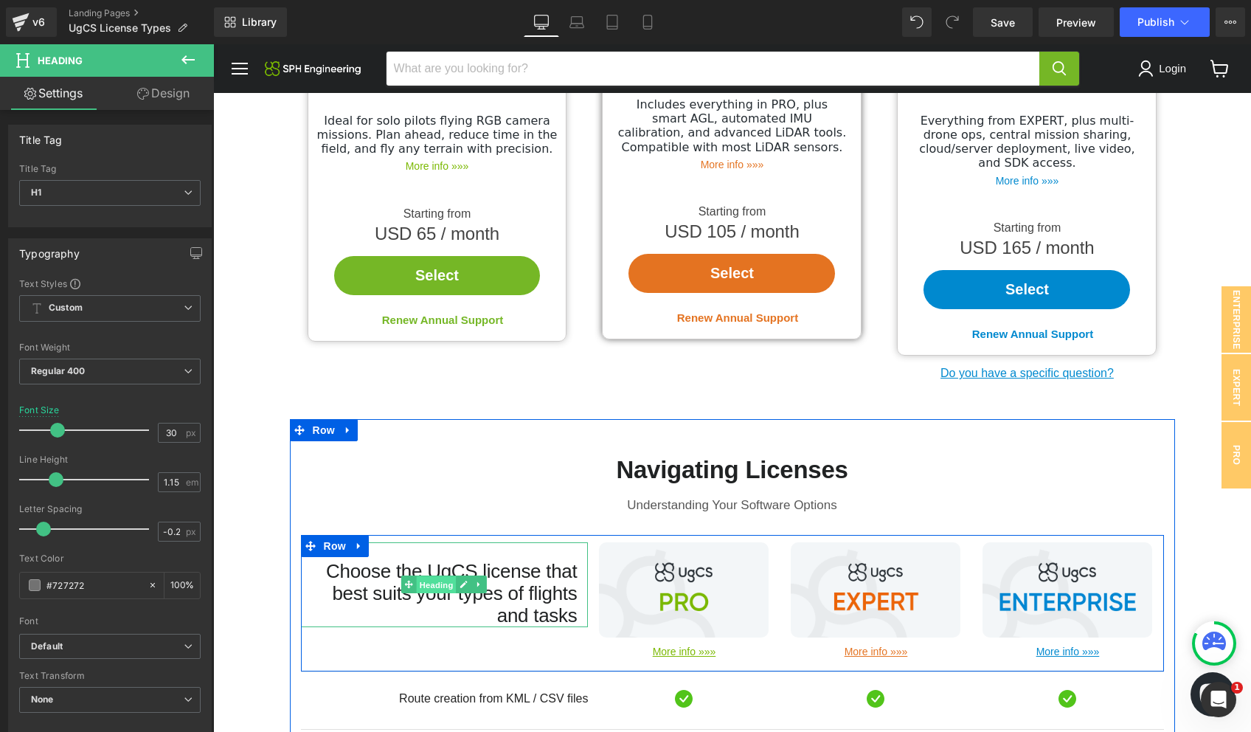
click at [436, 576] on span "Heading" at bounding box center [437, 585] width 40 height 18
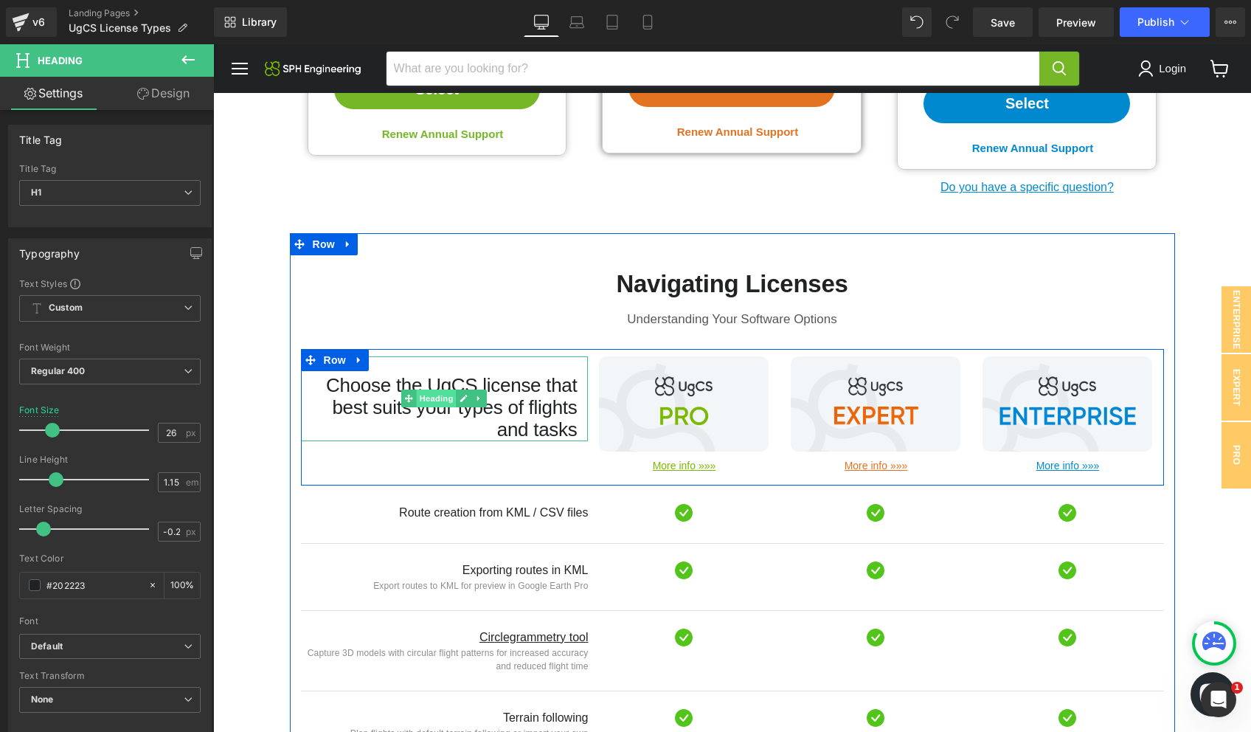
scroll to position [507, 0]
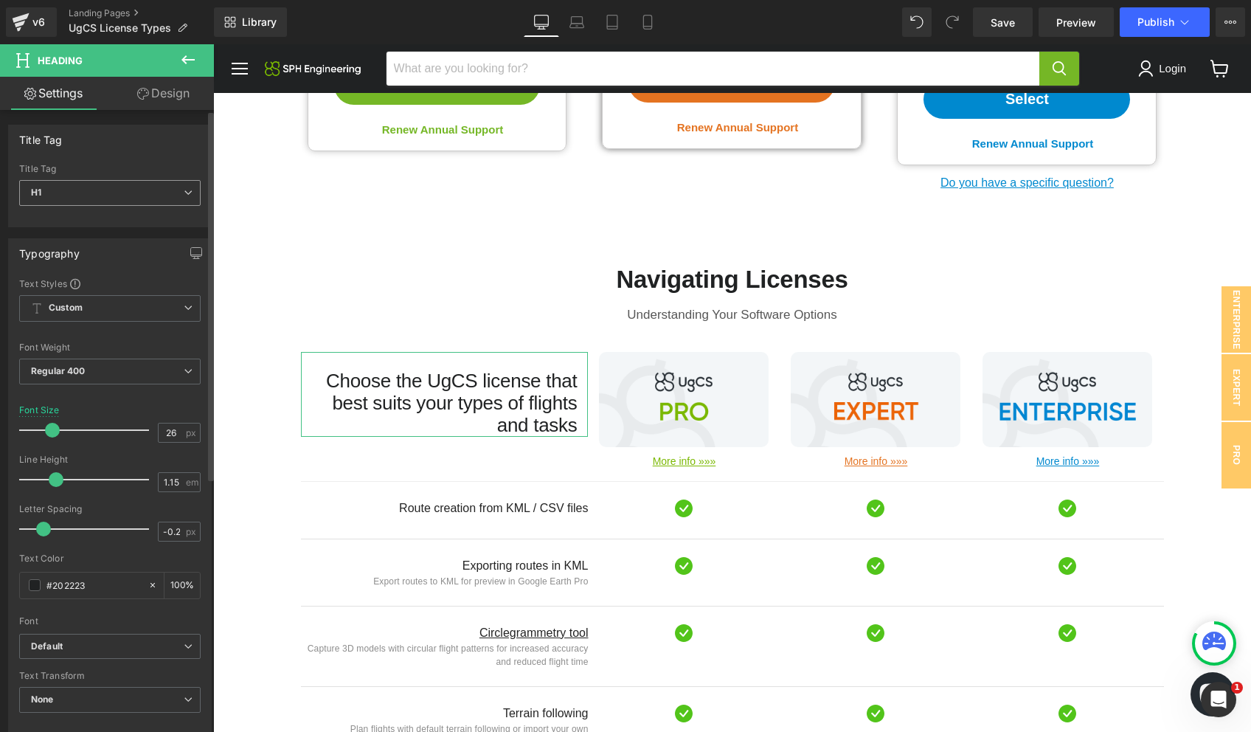
click at [117, 194] on span "H1" at bounding box center [109, 193] width 181 height 26
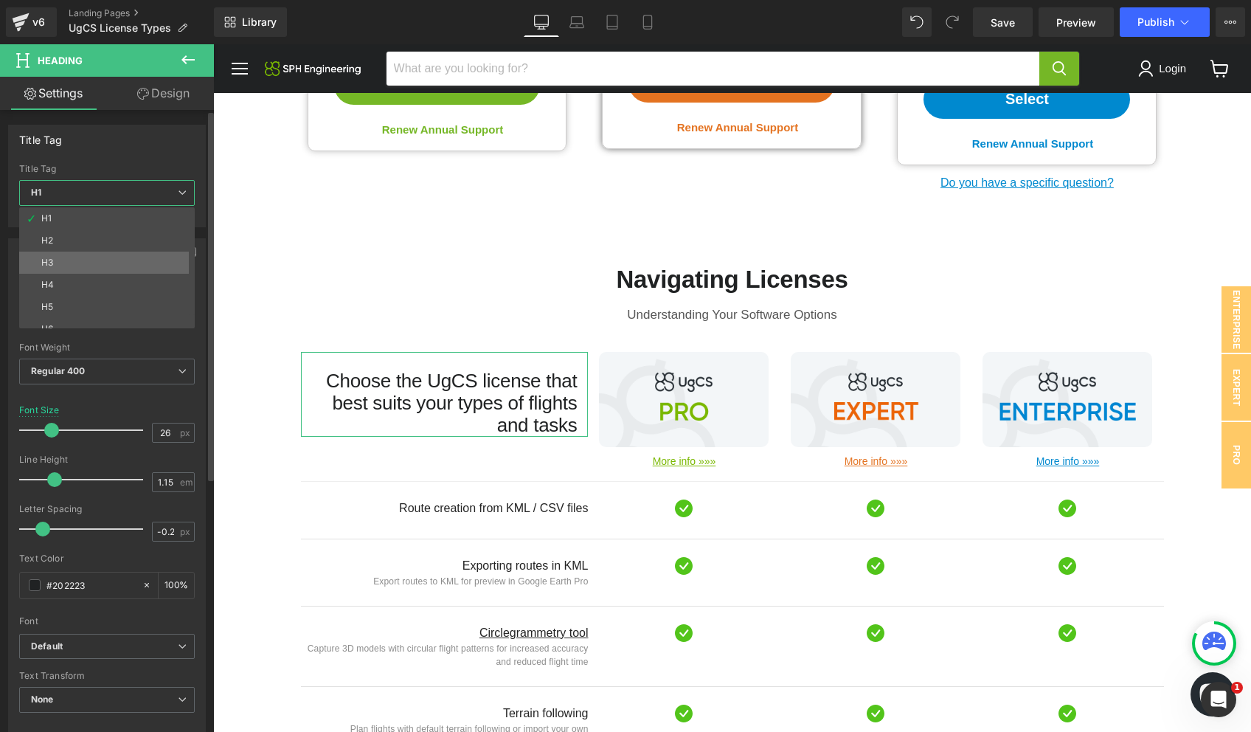
click at [94, 252] on li "H3" at bounding box center [110, 263] width 182 height 22
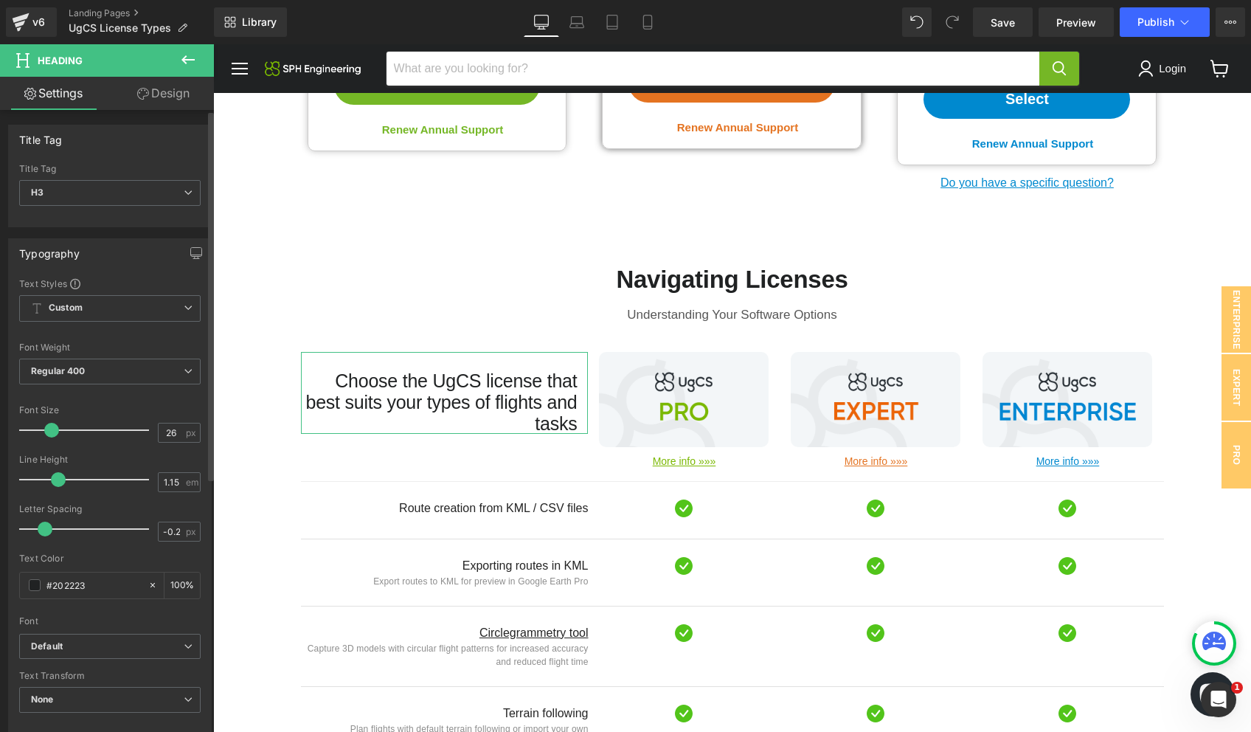
click at [50, 432] on span at bounding box center [51, 430] width 15 height 15
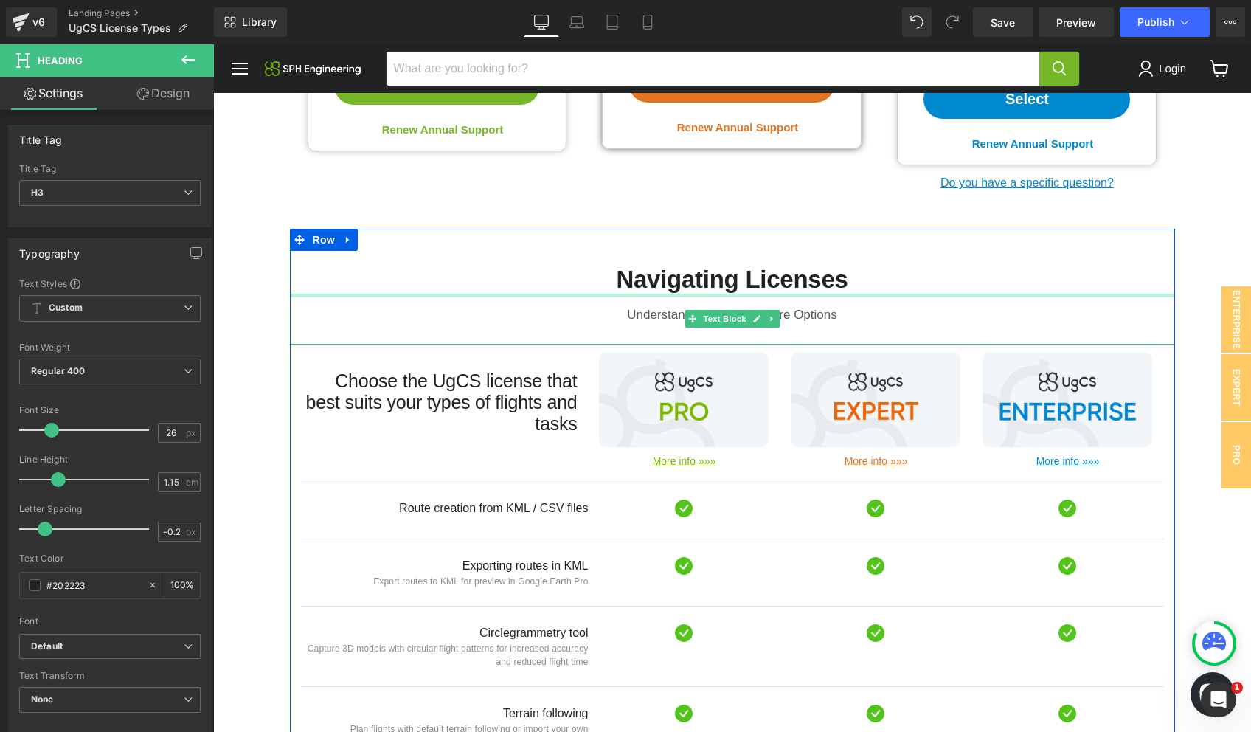
click at [1047, 294] on div "Main content" at bounding box center [732, 296] width 885 height 4
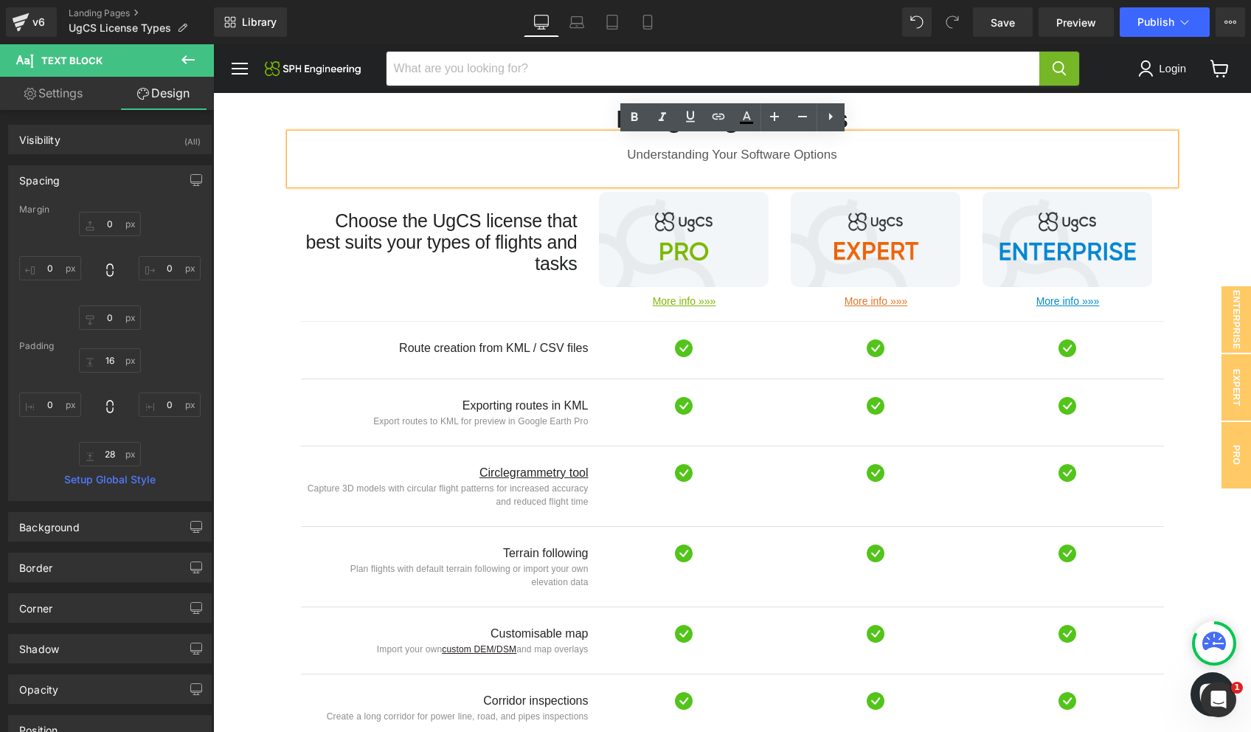
scroll to position [688, 0]
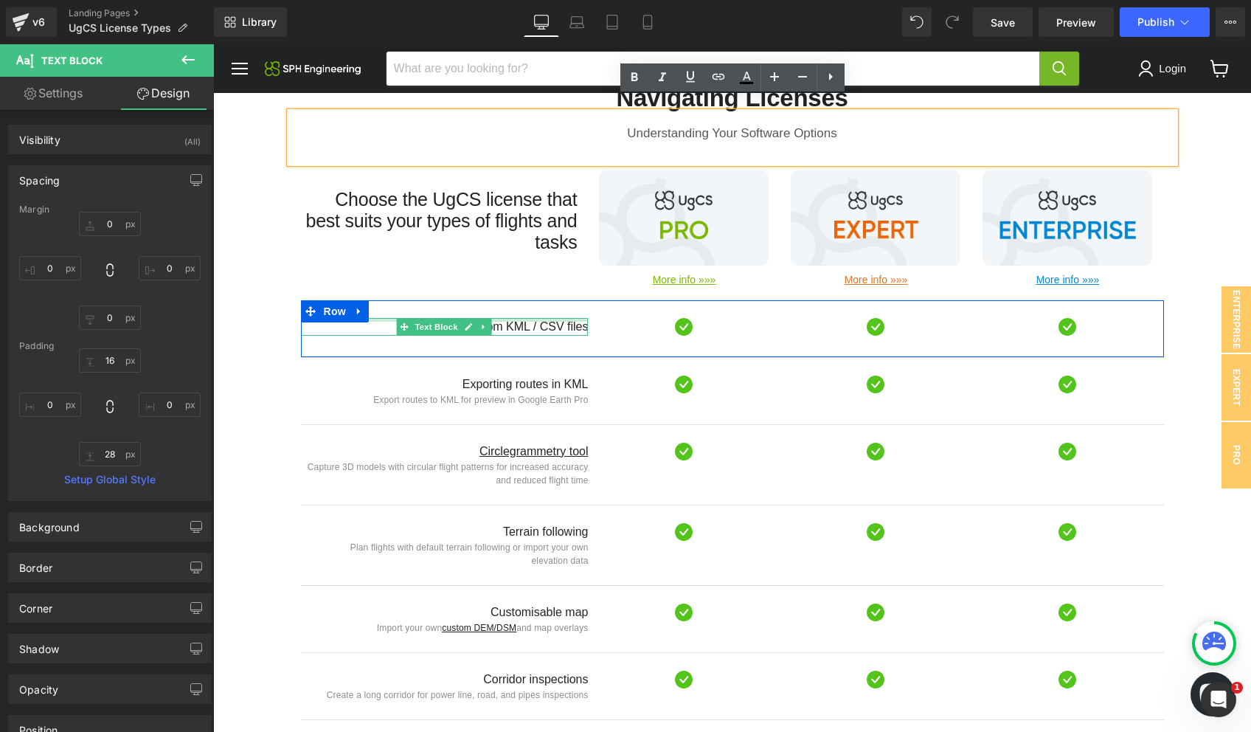
click at [502, 318] on div "Main content" at bounding box center [445, 320] width 288 height 4
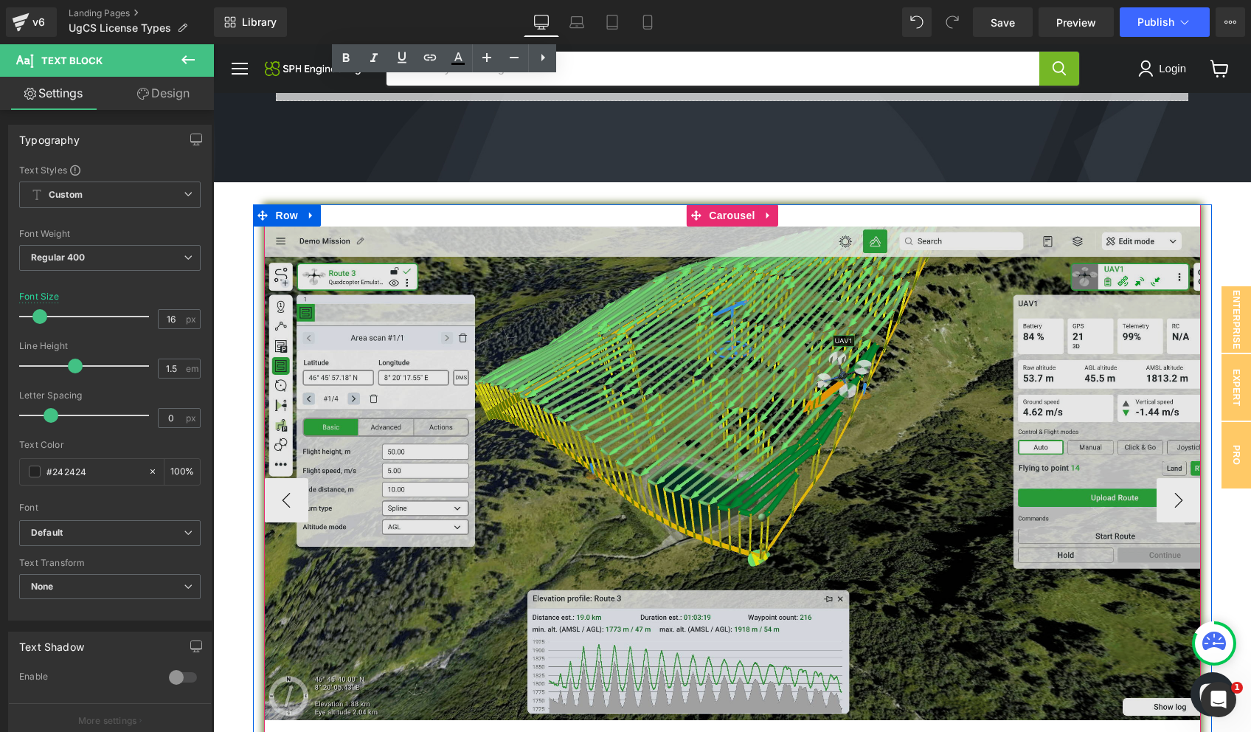
scroll to position [2198, 0]
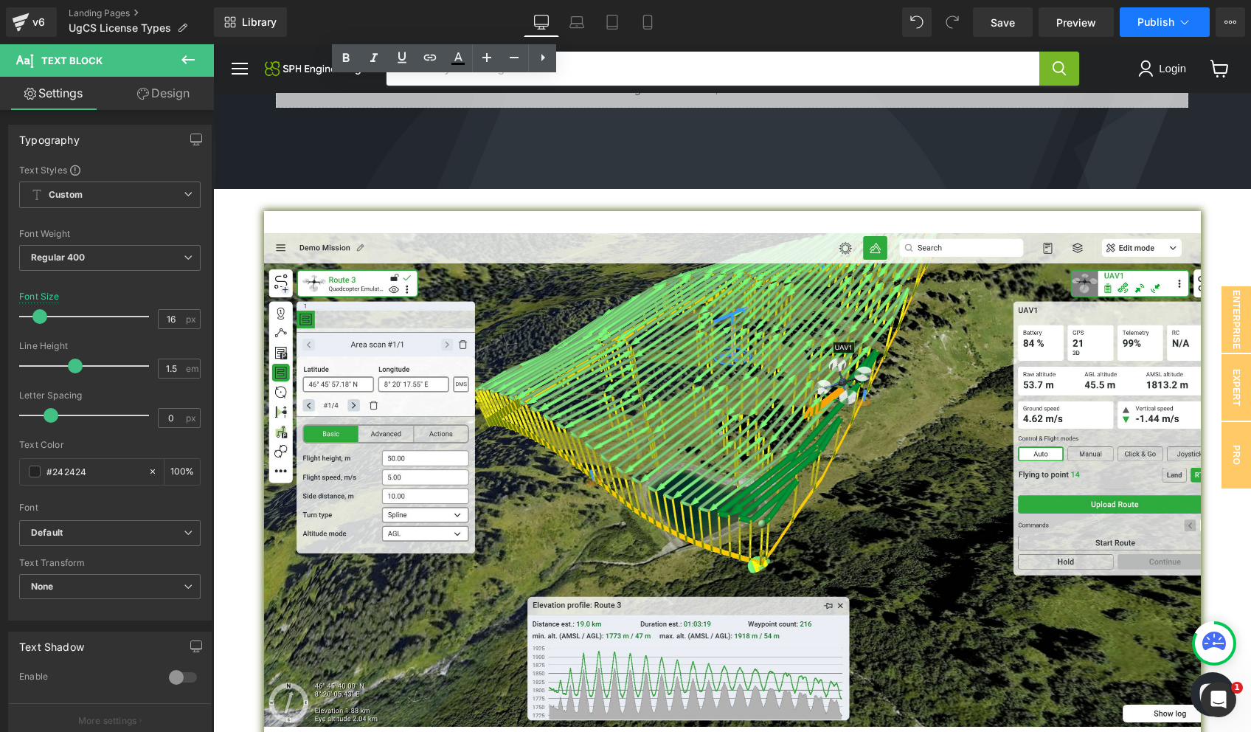
click at [1157, 24] on span "Publish" at bounding box center [1156, 22] width 37 height 12
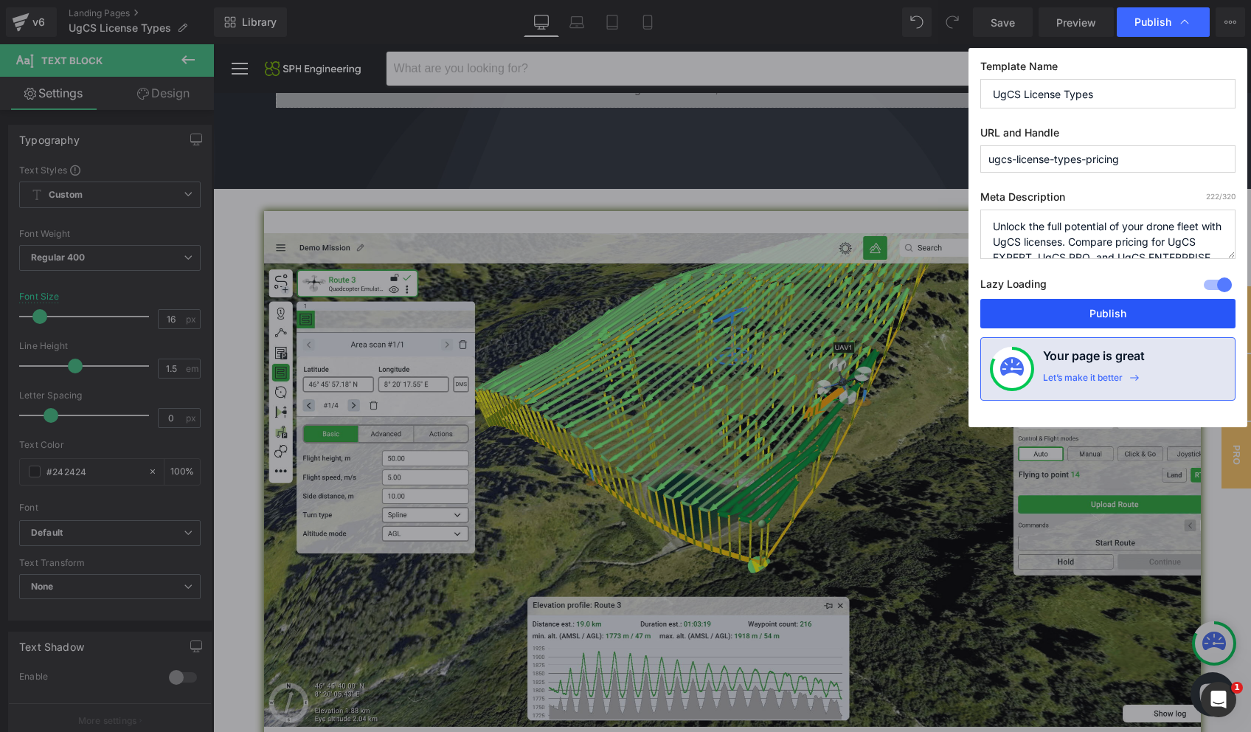
click at [0, 0] on button "Publish" at bounding box center [0, 0] width 0 height 0
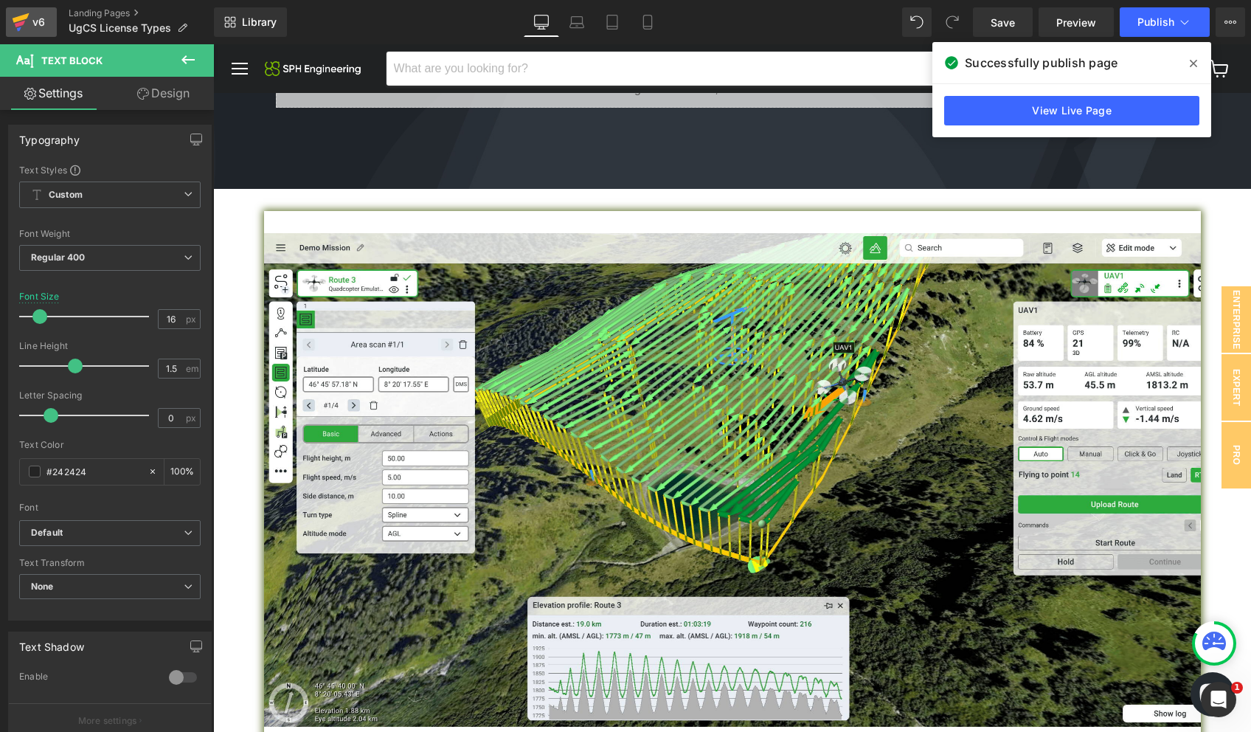
click at [21, 20] on icon at bounding box center [21, 18] width 17 height 10
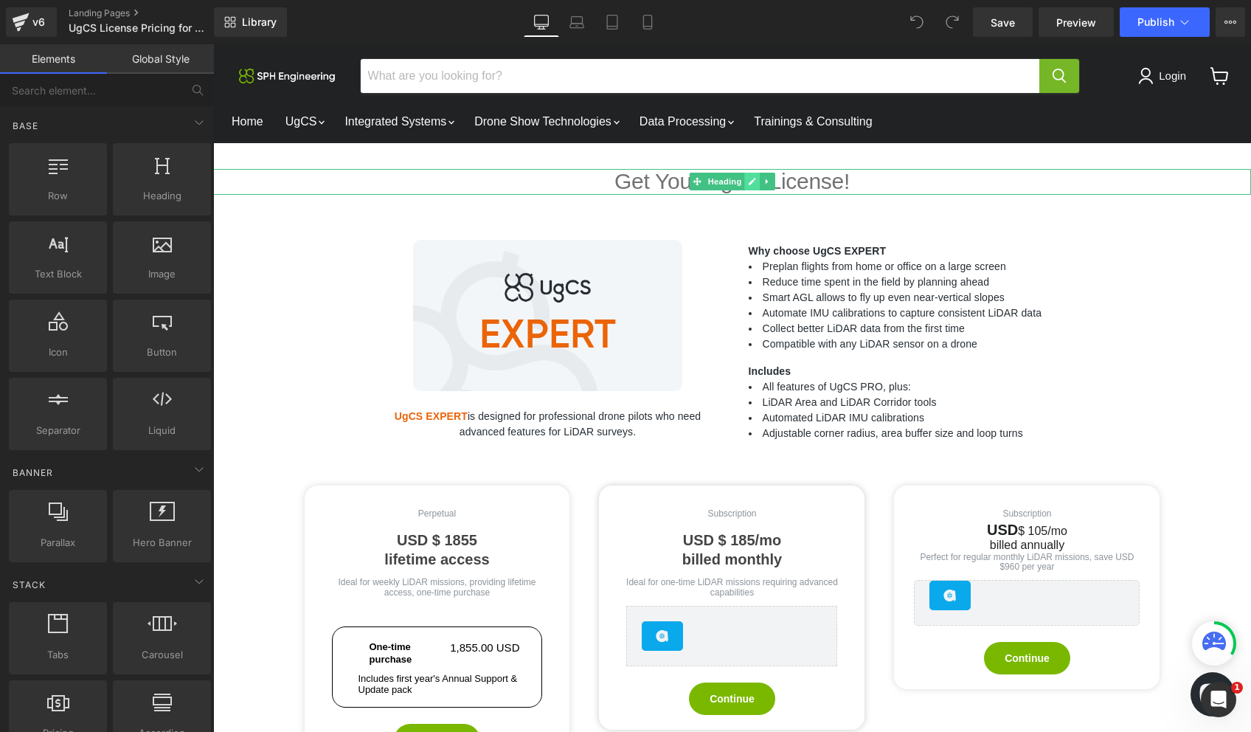
click at [753, 181] on icon "Main content" at bounding box center [752, 181] width 7 height 7
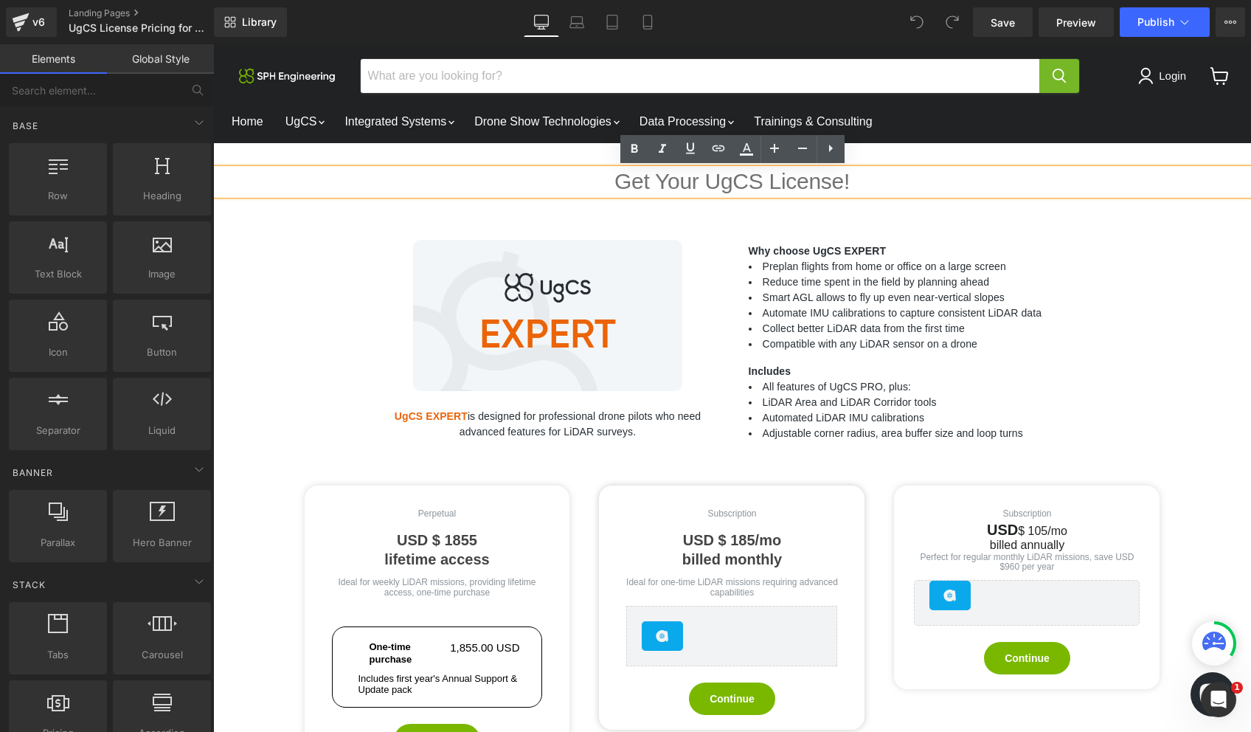
click at [714, 179] on h1 "Get Your UgCS License!" at bounding box center [732, 182] width 1038 height 26
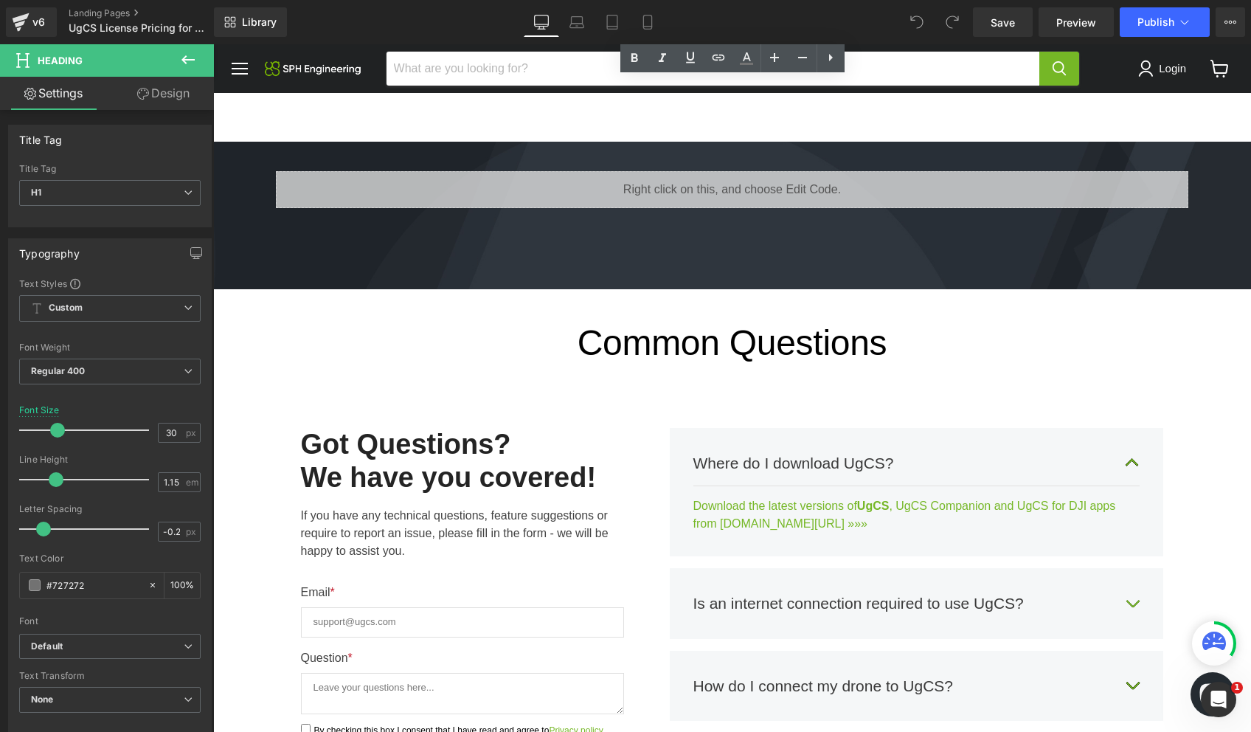
scroll to position [722, 0]
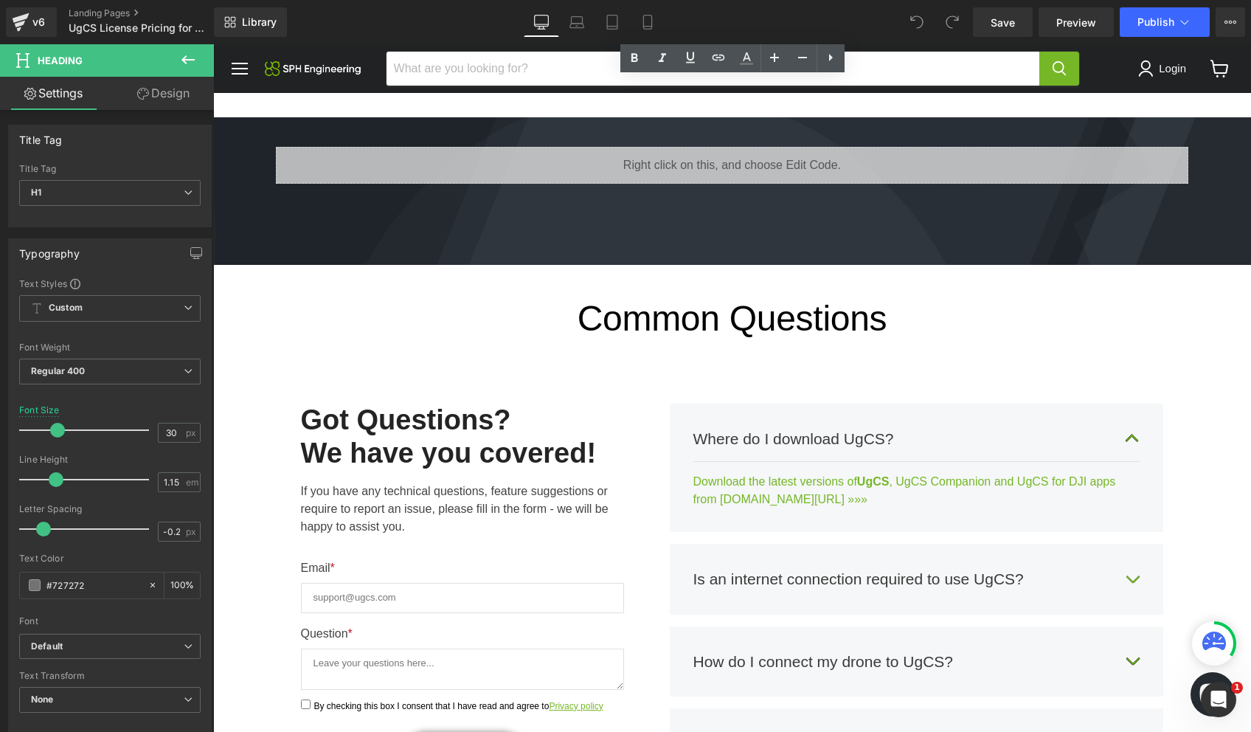
click at [690, 327] on div "Common Questions Heading" at bounding box center [732, 318] width 1038 height 41
click at [54, 196] on span "H1" at bounding box center [109, 193] width 181 height 26
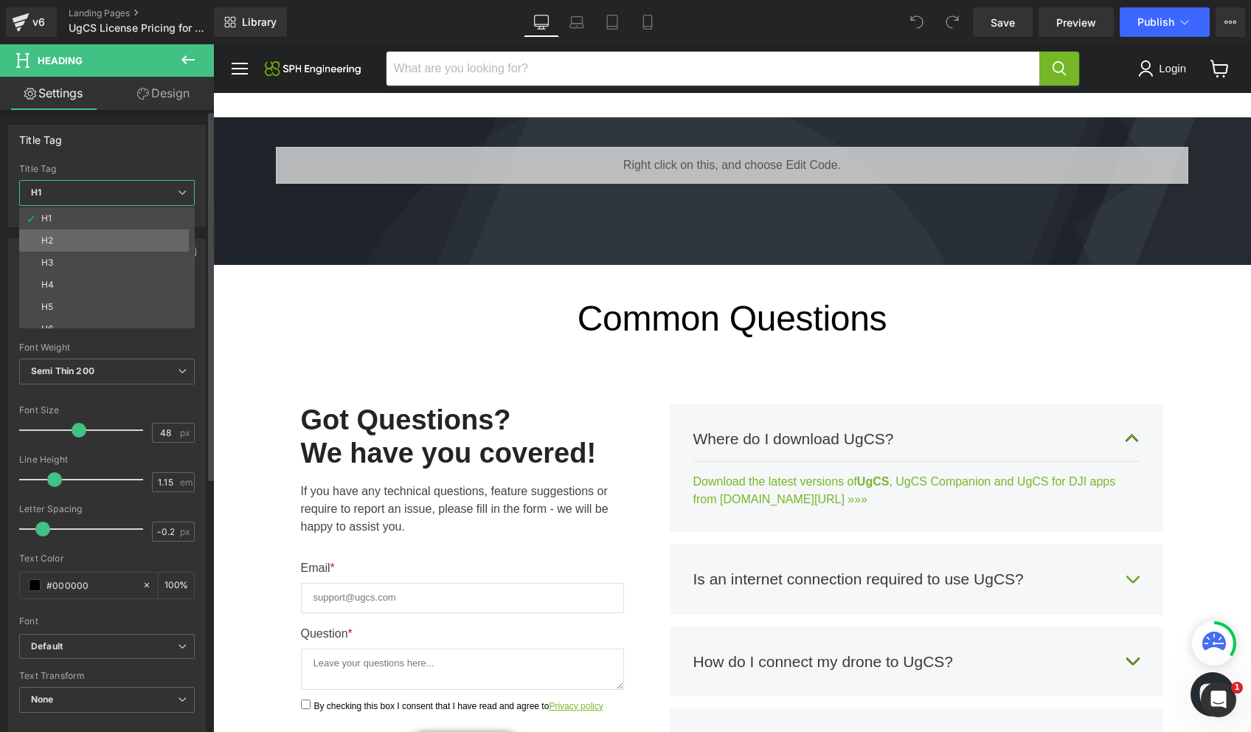
click at [54, 234] on li "H2" at bounding box center [110, 240] width 182 height 22
type input "26"
type input "-0.26"
type input "#202223"
type input "100"
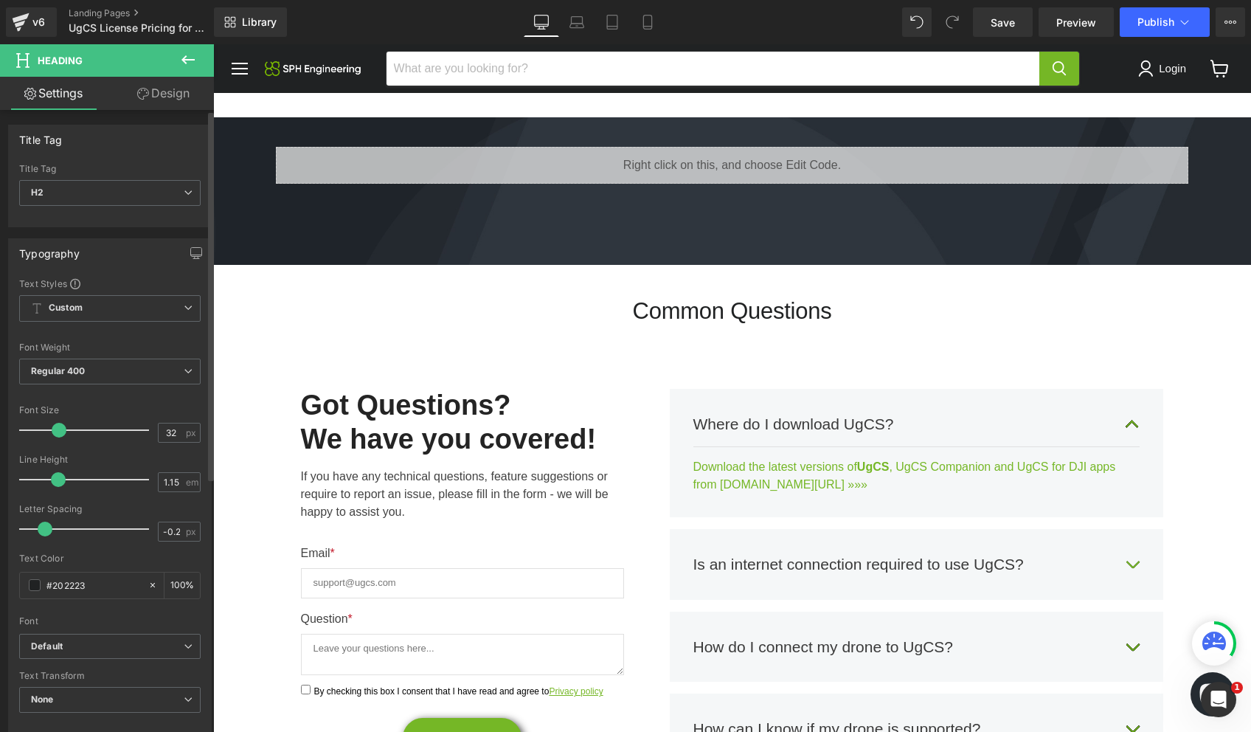
type input "33"
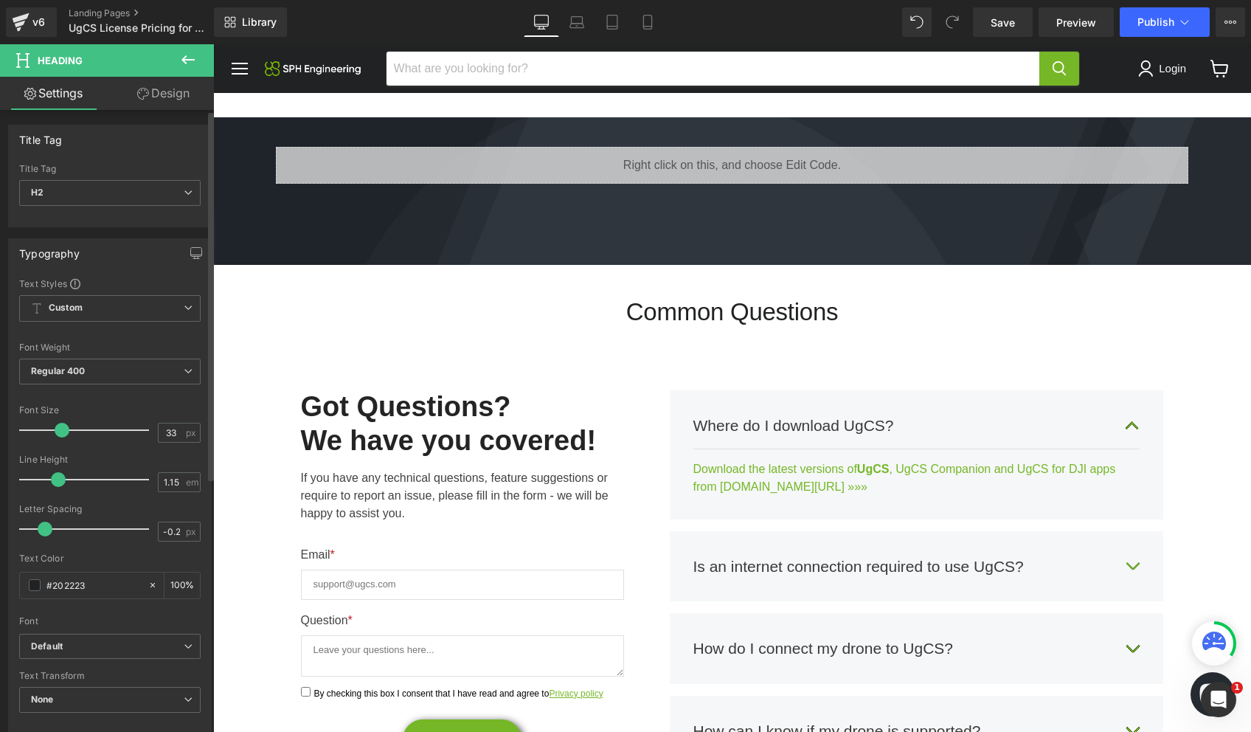
drag, startPoint x: 54, startPoint y: 429, endPoint x: 63, endPoint y: 430, distance: 9.0
click at [63, 430] on span at bounding box center [62, 430] width 15 height 15
click at [79, 372] on b "Regular 400" at bounding box center [58, 370] width 55 height 11
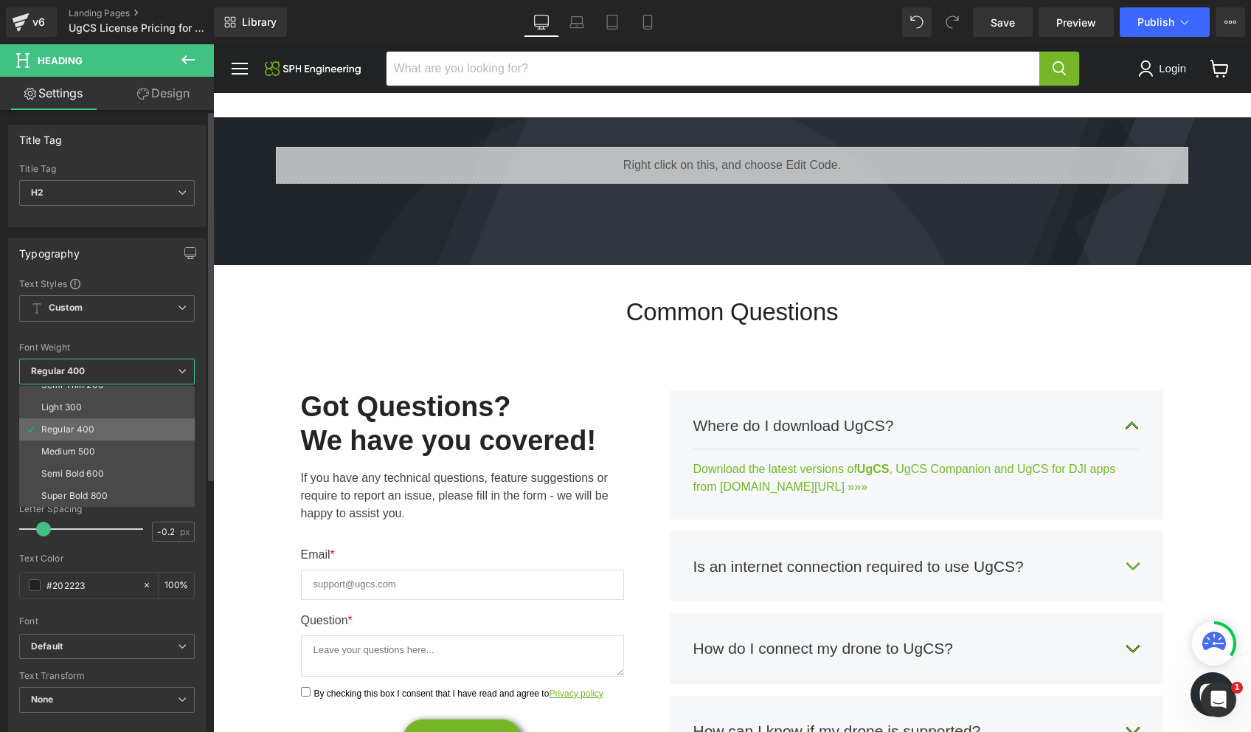
scroll to position [41, 0]
click at [80, 467] on div "Semi Bold 600" at bounding box center [72, 467] width 63 height 10
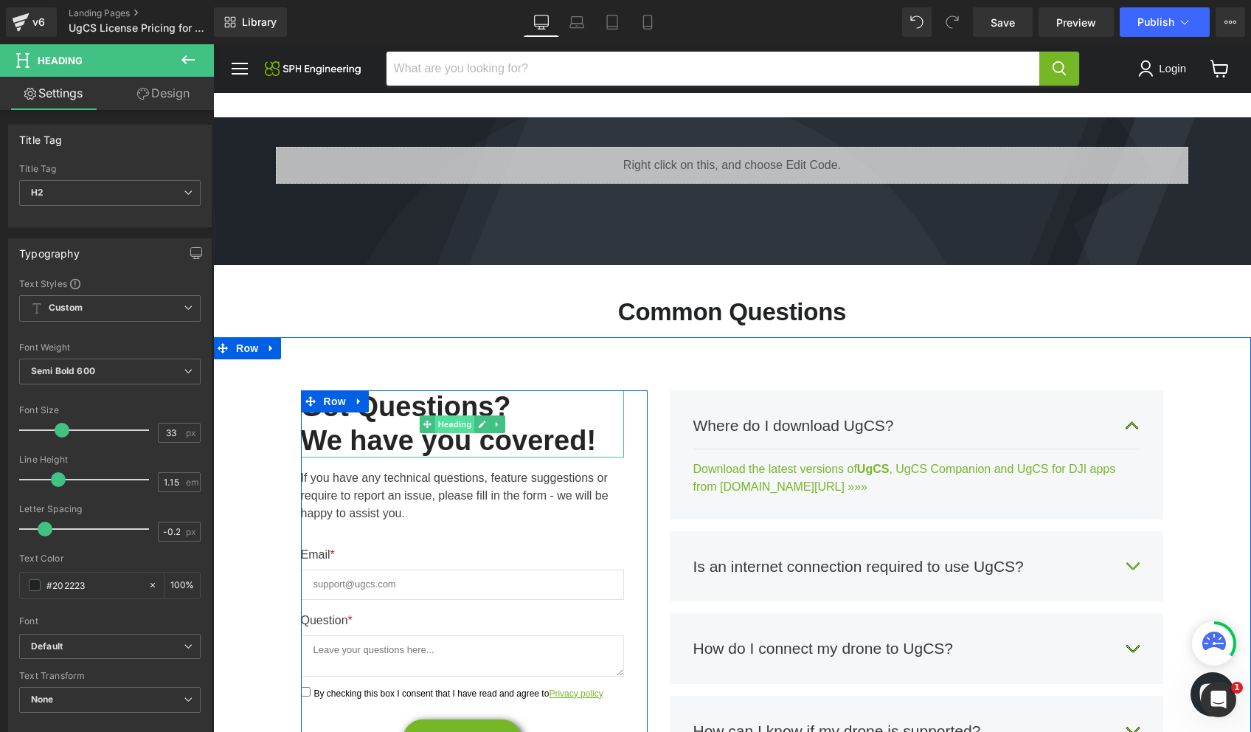
click at [450, 423] on span "Heading" at bounding box center [455, 424] width 40 height 18
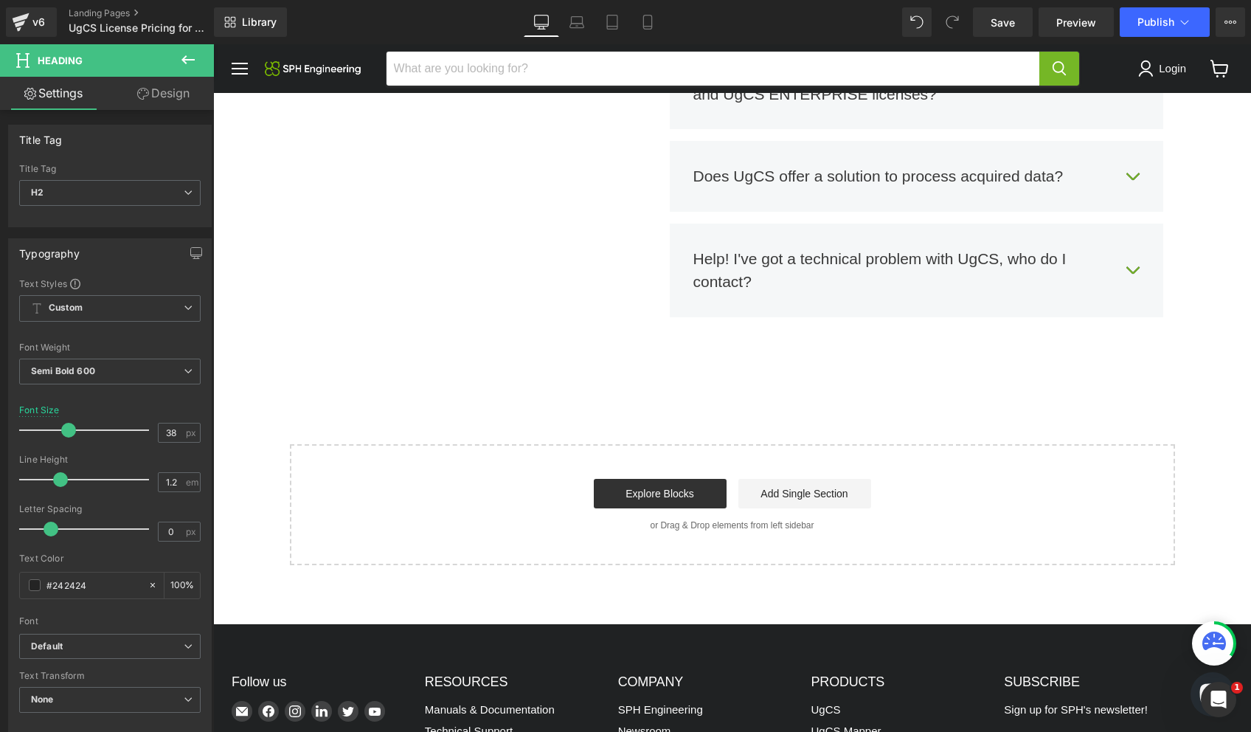
scroll to position [2772, 0]
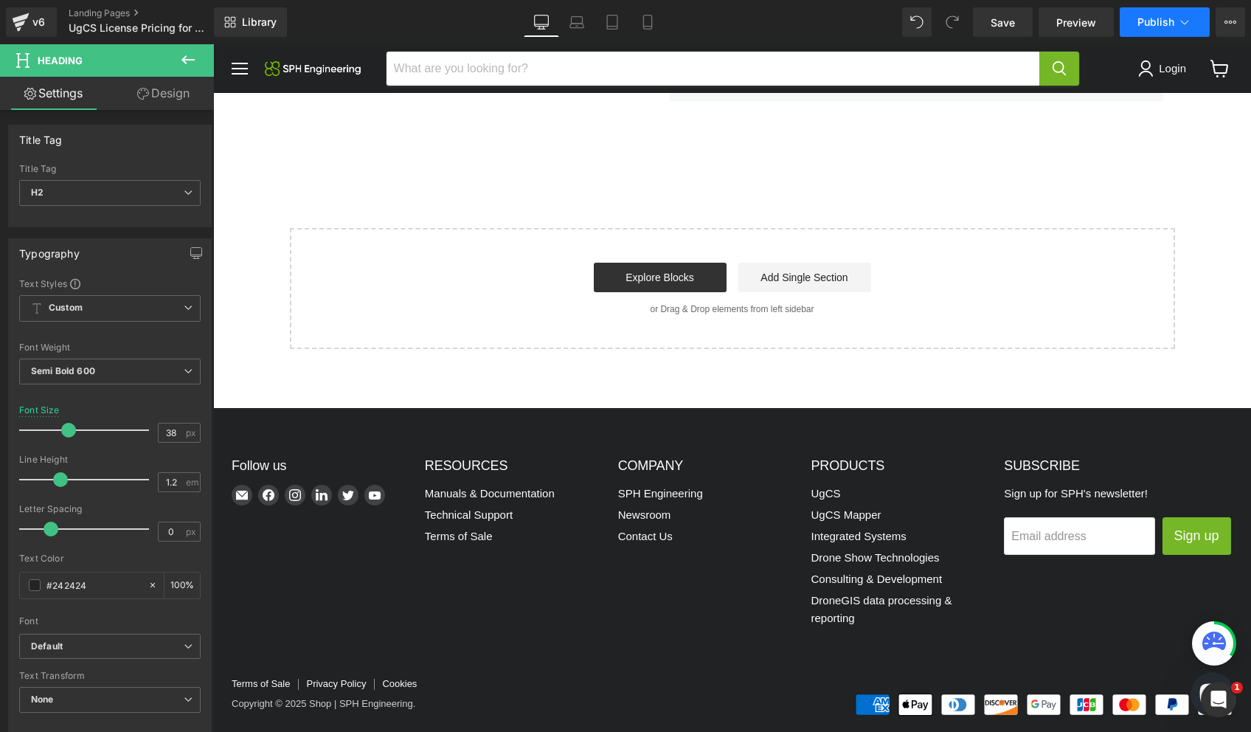
click at [1155, 21] on span "Publish" at bounding box center [1156, 22] width 37 height 12
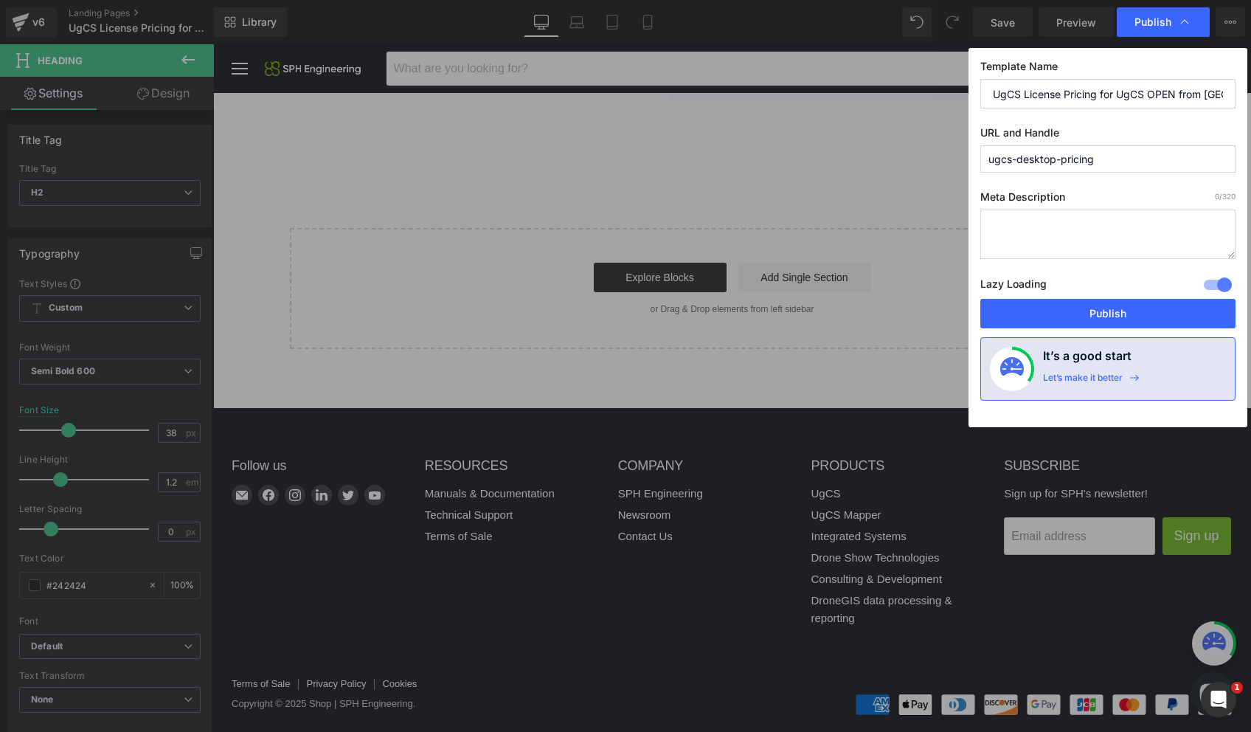
click at [0, 0] on div "Lazy Loading Build Upgrade plan to unlock" at bounding box center [0, 0] width 0 height 0
click at [0, 0] on button "Publish" at bounding box center [0, 0] width 0 height 0
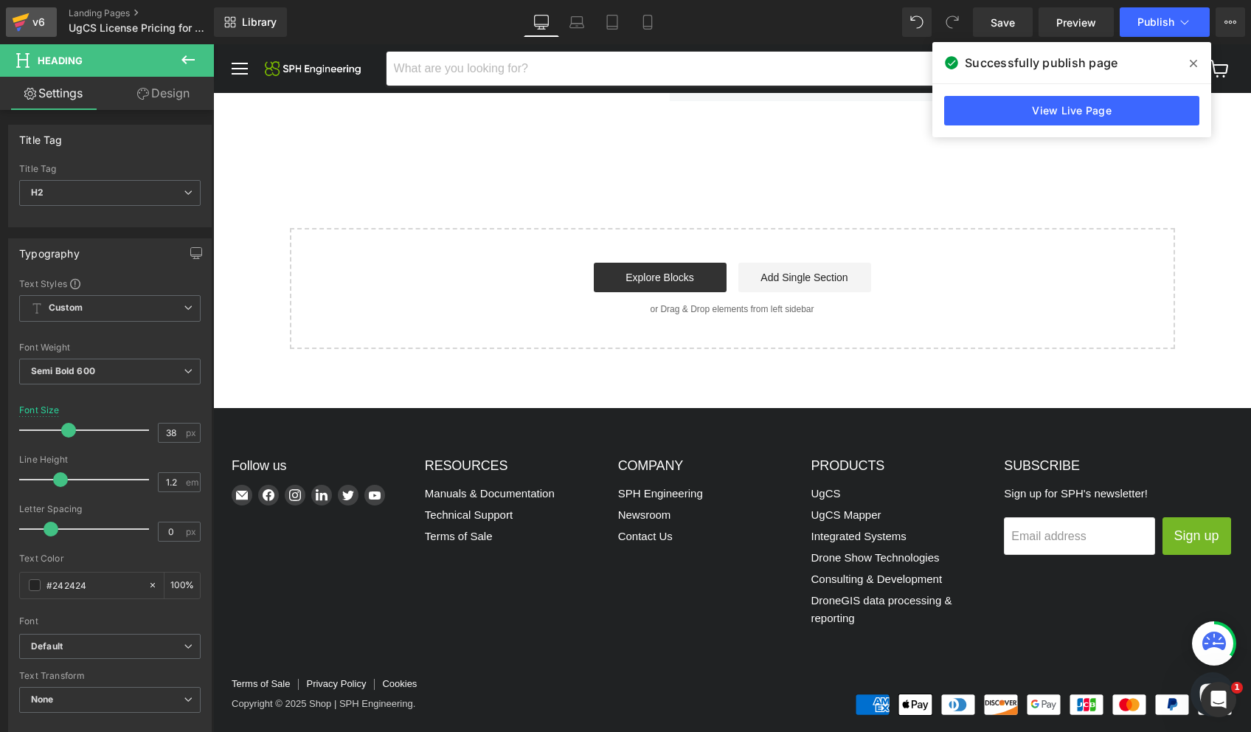
click at [27, 20] on icon at bounding box center [21, 22] width 18 height 37
